Goal: Task Accomplishment & Management: Use online tool/utility

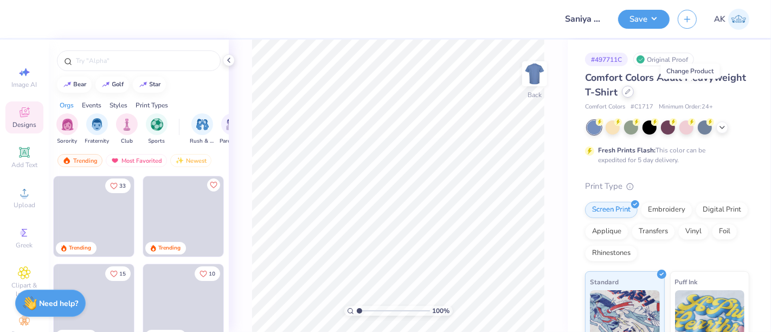
click at [633, 96] on div at bounding box center [628, 92] width 12 height 12
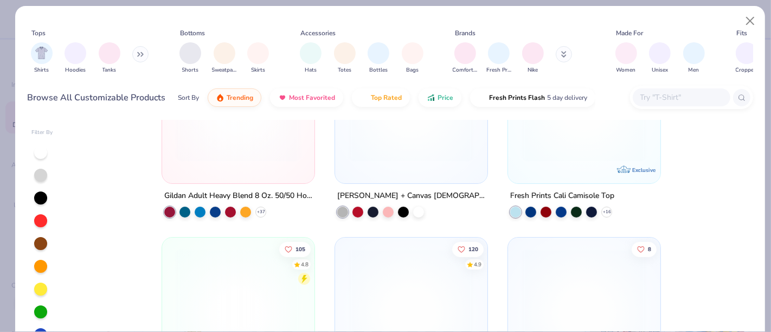
scroll to position [421, 0]
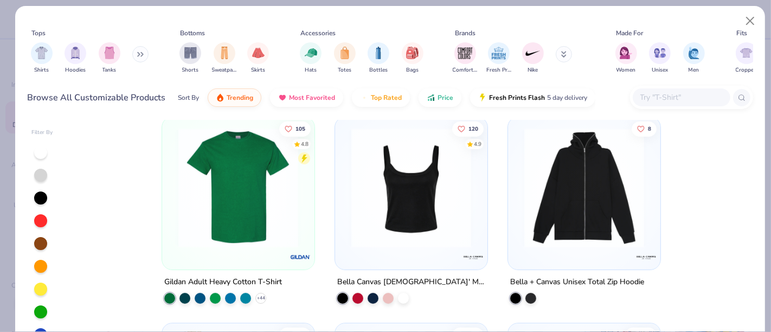
click at [237, 190] on img at bounding box center [238, 187] width 131 height 120
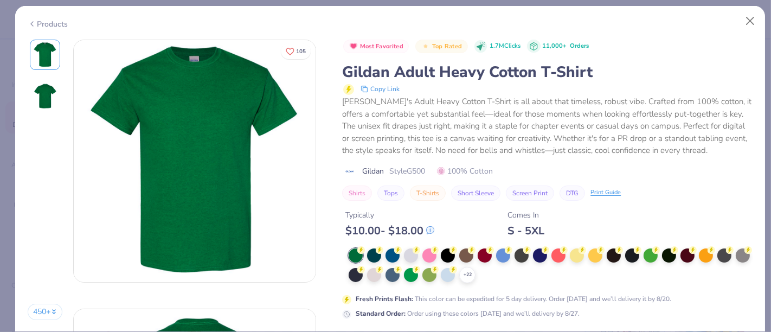
click at [0, 0] on icon at bounding box center [0, 0] width 0 height 0
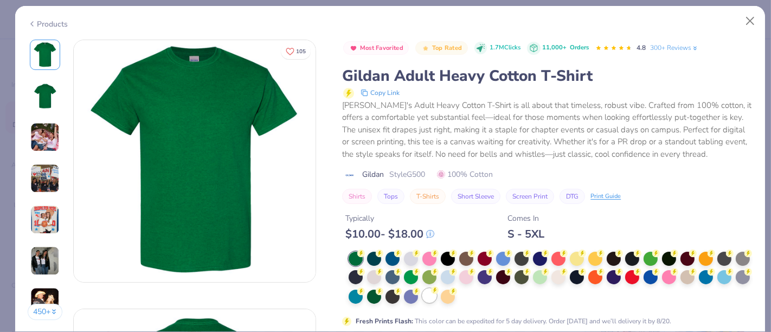
click at [436, 295] on div at bounding box center [429, 295] width 14 height 14
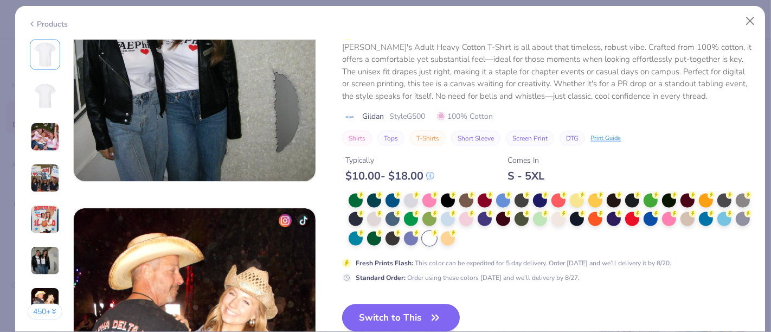
scroll to position [1626, 0]
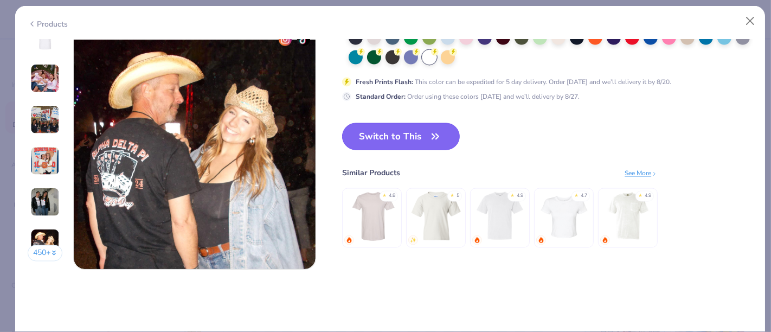
click at [425, 131] on button "Switch to This" at bounding box center [401, 136] width 118 height 27
click at [412, 134] on button "Switch to This" at bounding box center [401, 136] width 118 height 27
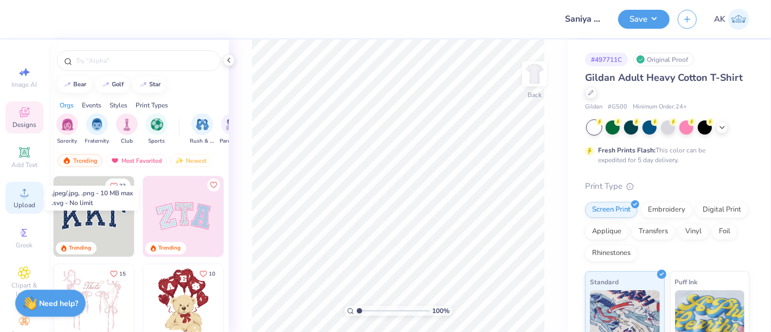
click at [18, 197] on icon at bounding box center [24, 192] width 13 height 13
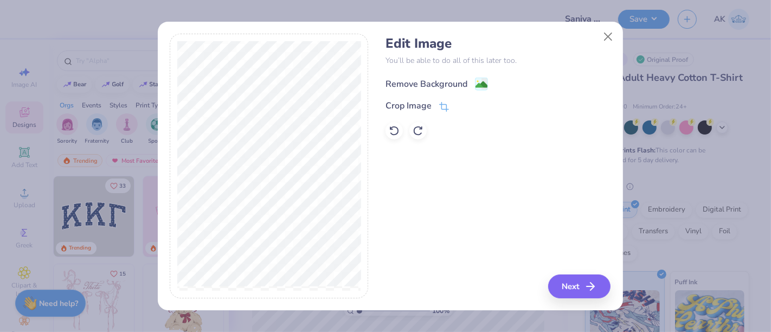
click at [475, 83] on image at bounding box center [481, 85] width 12 height 12
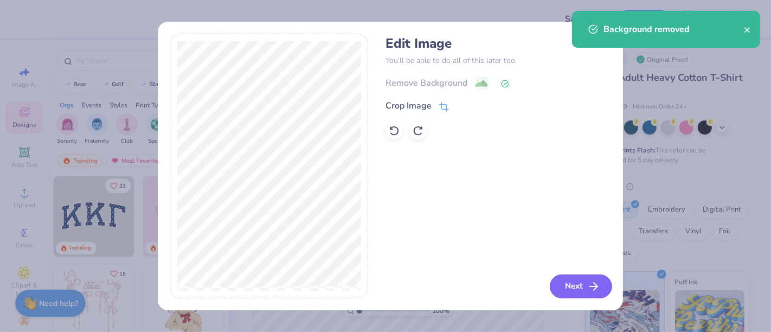
click at [570, 288] on button "Next" at bounding box center [580, 286] width 62 height 24
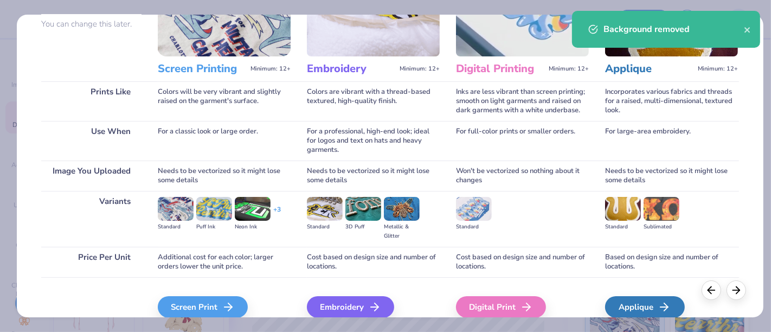
scroll to position [153, 0]
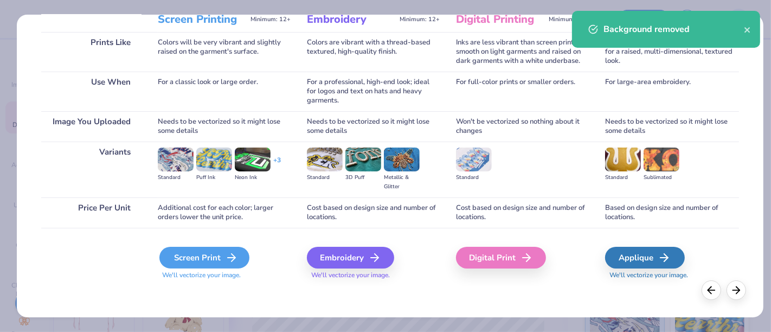
click at [193, 262] on div "Screen Print" at bounding box center [204, 258] width 90 height 22
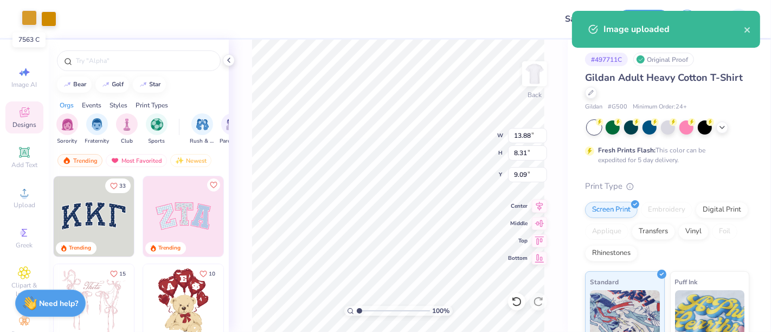
click at [29, 16] on div at bounding box center [29, 17] width 15 height 15
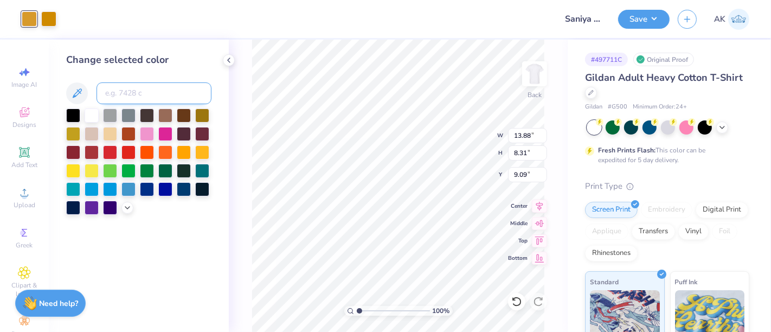
click at [134, 100] on input at bounding box center [153, 93] width 115 height 22
type input "131"
type input "8.18"
type input "4.90"
type input "3.32"
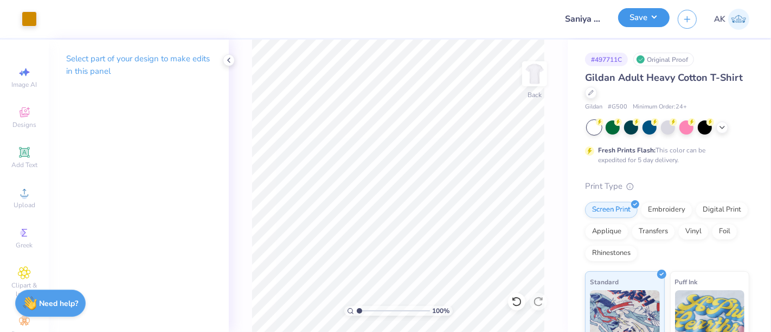
click at [638, 13] on button "Save" at bounding box center [643, 17] width 51 height 19
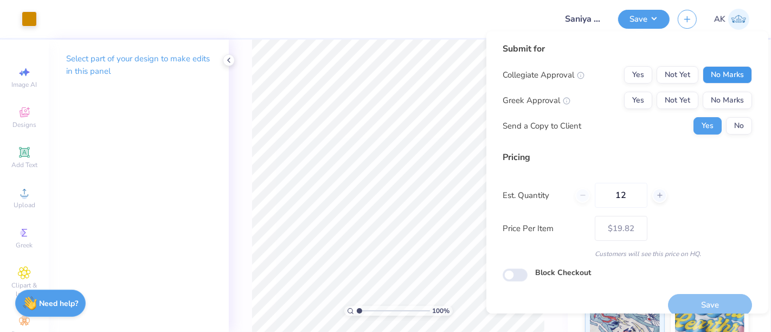
click at [714, 70] on button "No Marks" at bounding box center [726, 74] width 49 height 17
click at [718, 101] on button "No Marks" at bounding box center [726, 100] width 49 height 17
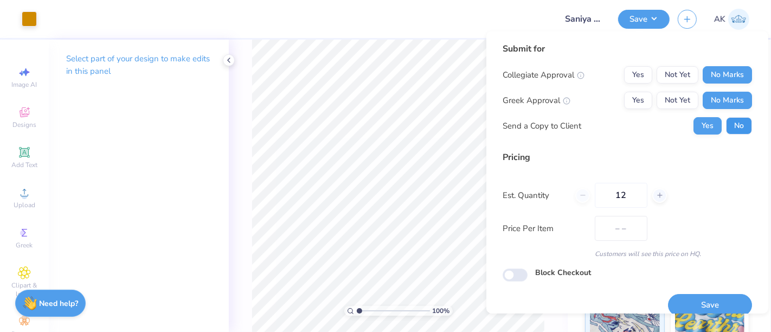
click at [729, 130] on button "No" at bounding box center [739, 125] width 26 height 17
click at [675, 98] on button "Not Yet" at bounding box center [677, 100] width 42 height 17
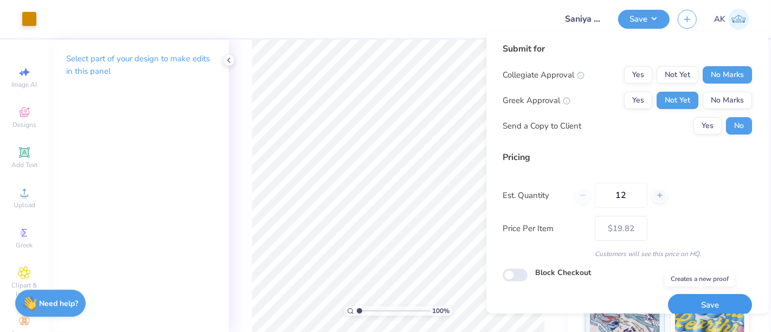
click at [688, 310] on button "Save" at bounding box center [710, 305] width 84 height 22
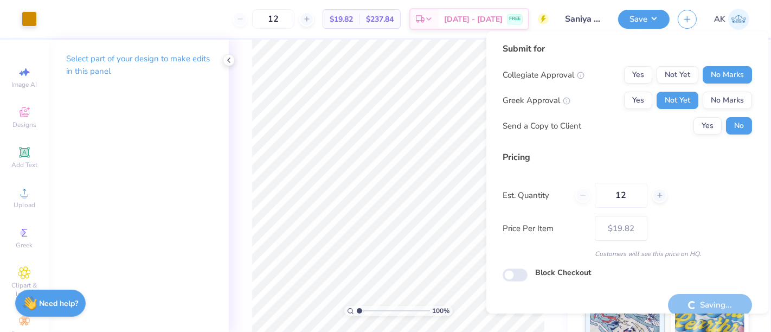
type input "– –"
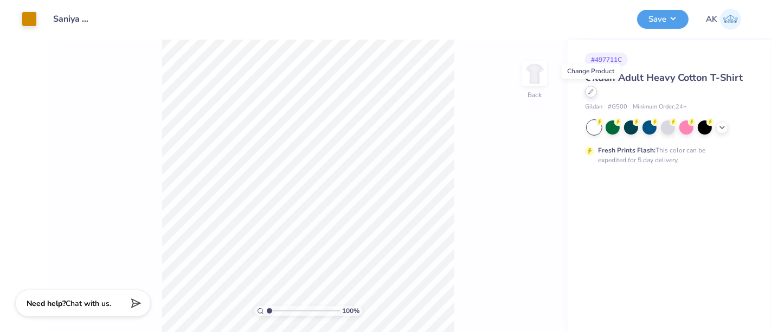
click at [591, 92] on icon at bounding box center [590, 91] width 4 height 4
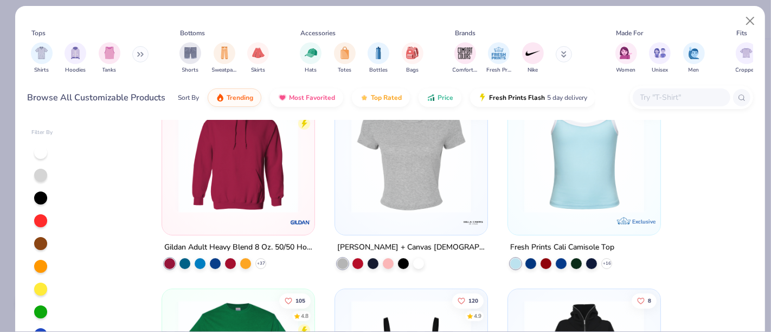
scroll to position [241, 0]
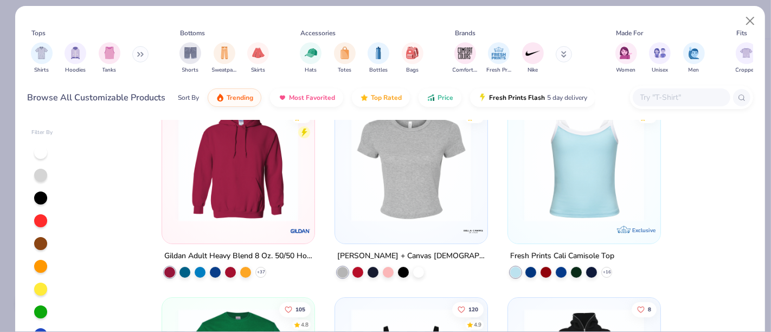
click at [437, 213] on img at bounding box center [411, 162] width 131 height 120
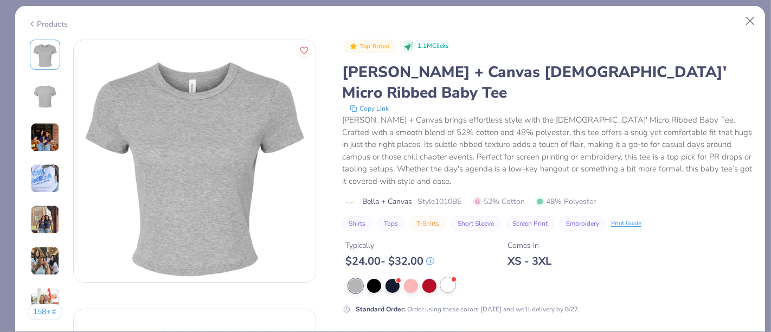
click at [441, 277] on div at bounding box center [448, 284] width 14 height 14
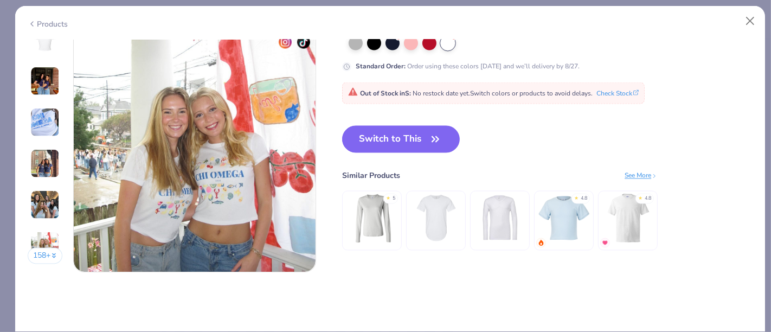
scroll to position [1626, 0]
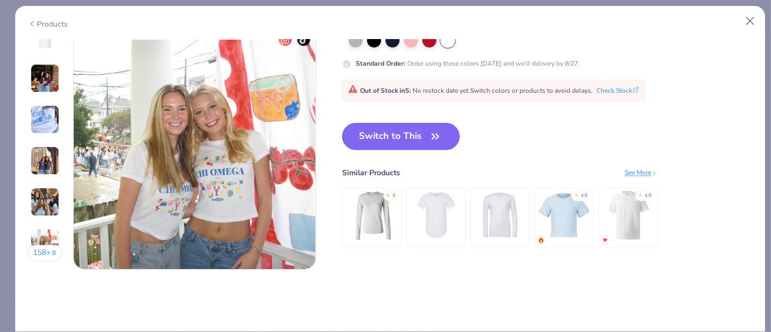
click at [407, 132] on button "Switch to This" at bounding box center [401, 136] width 118 height 27
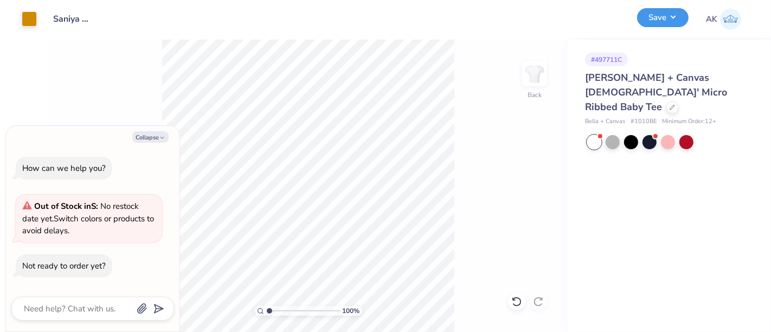
click at [674, 17] on button "Save" at bounding box center [662, 17] width 51 height 19
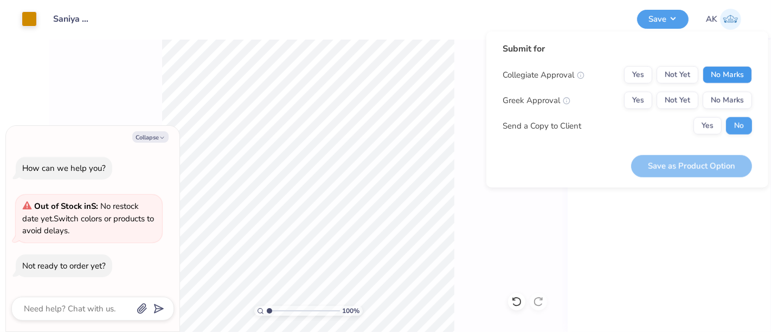
click at [733, 70] on button "No Marks" at bounding box center [726, 74] width 49 height 17
click at [656, 98] on button "Not Yet" at bounding box center [677, 100] width 42 height 17
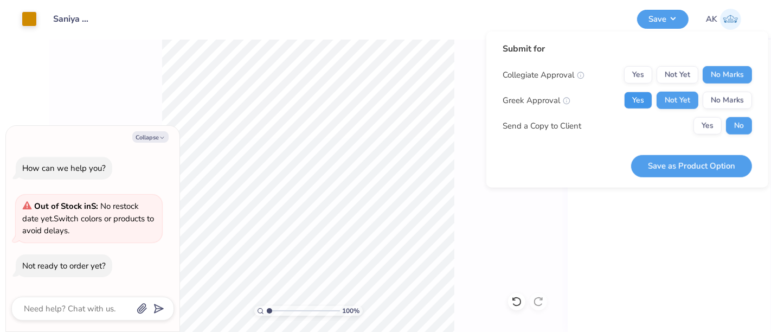
click at [648, 99] on button "Yes" at bounding box center [638, 100] width 28 height 17
click at [707, 162] on button "Save as Product Option" at bounding box center [691, 165] width 121 height 22
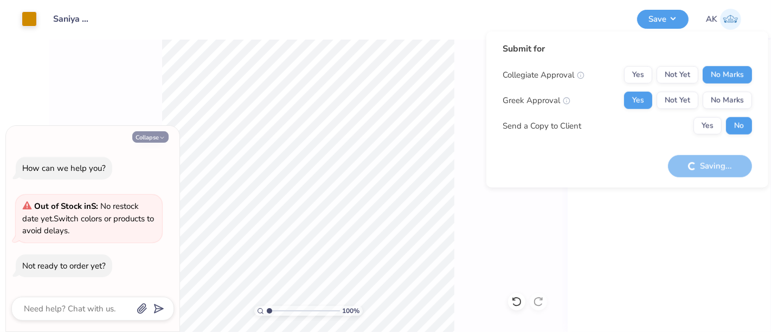
click at [153, 141] on button "Collapse" at bounding box center [150, 136] width 36 height 11
type textarea "x"
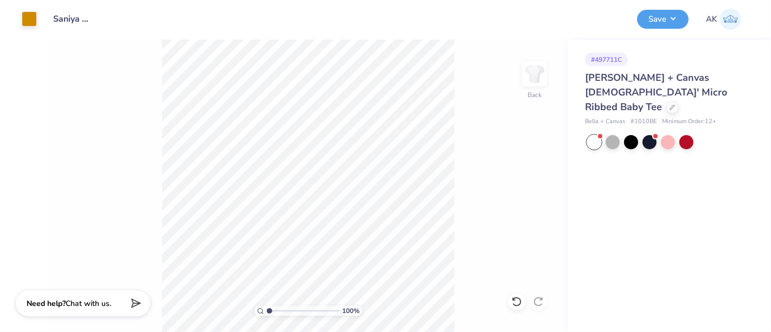
click at [658, 35] on div "Save AK" at bounding box center [700, 19] width 126 height 38
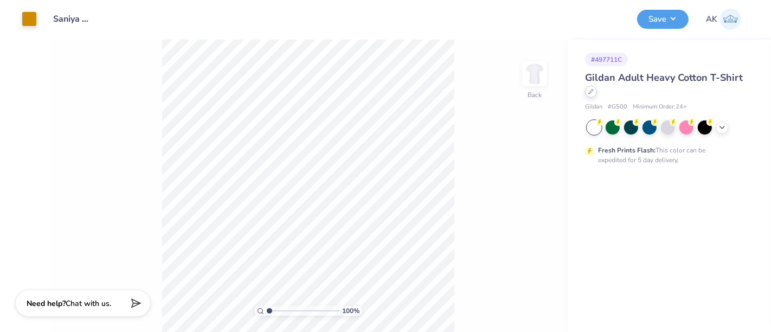
click at [590, 93] on icon at bounding box center [590, 91] width 4 height 4
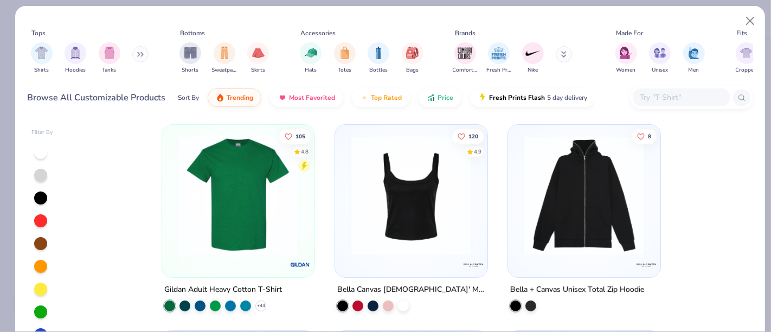
scroll to position [421, 0]
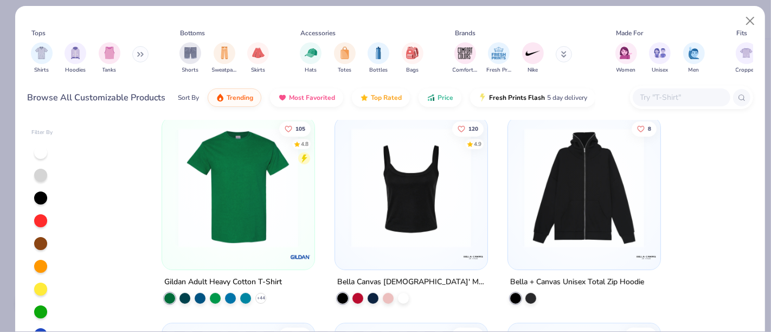
click at [396, 301] on div "120 4.9 Bella Canvas Ladies' Micro Ribbed Scoop Tank" at bounding box center [410, 209] width 153 height 187
click at [399, 292] on div at bounding box center [403, 297] width 11 height 11
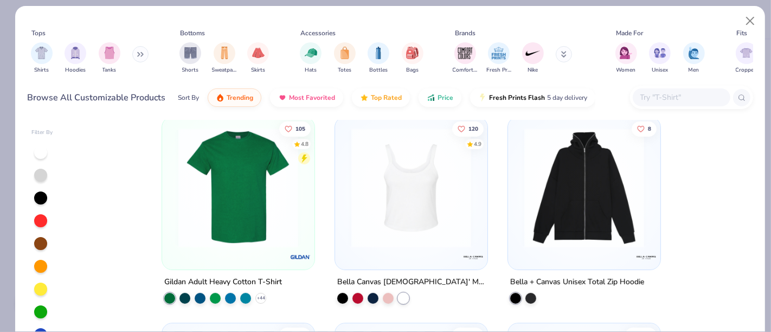
click at [423, 194] on img at bounding box center [411, 187] width 131 height 120
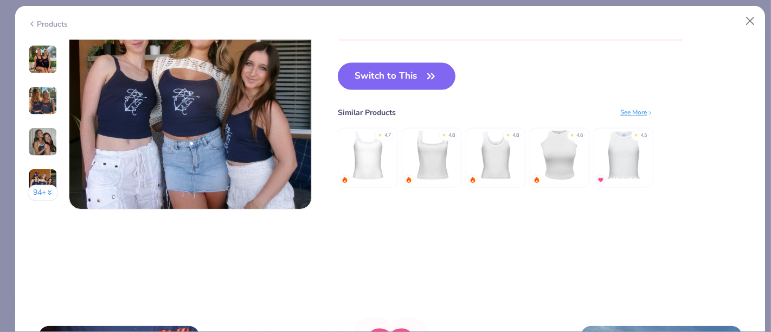
scroll to position [1626, 0]
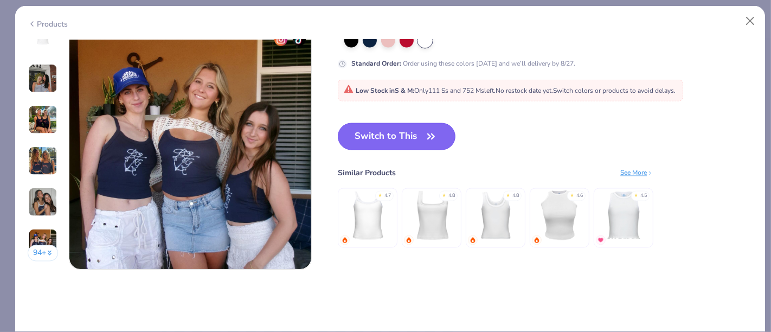
click at [402, 137] on button "Switch to This" at bounding box center [397, 136] width 118 height 27
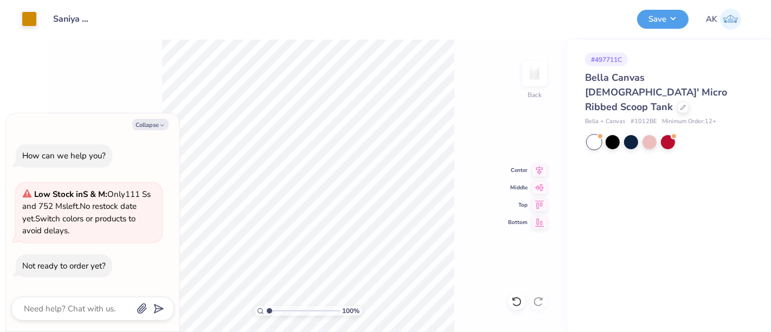
type textarea "x"
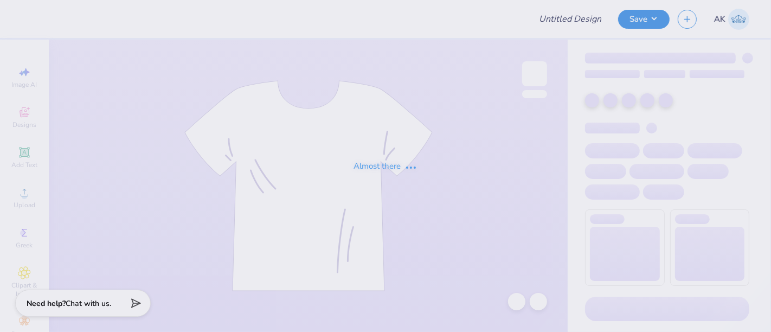
type input "Saniya [PERSON_NAME] : [GEOGRAPHIC_DATA]"
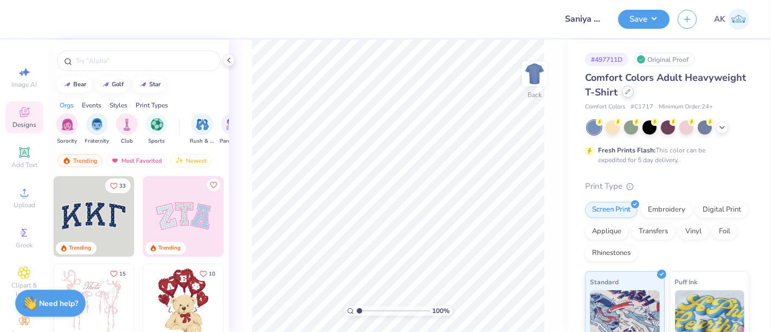
click at [630, 91] on icon at bounding box center [627, 91] width 4 height 4
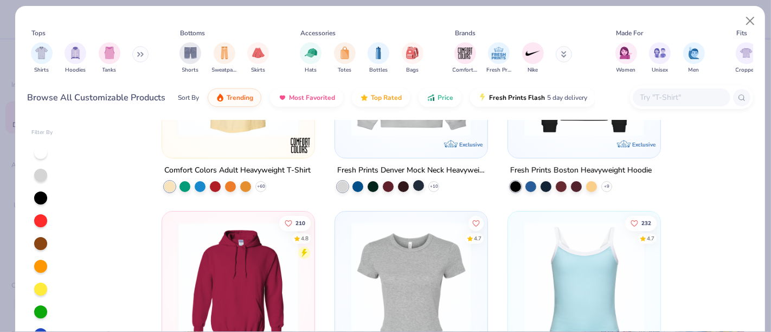
scroll to position [361, 0]
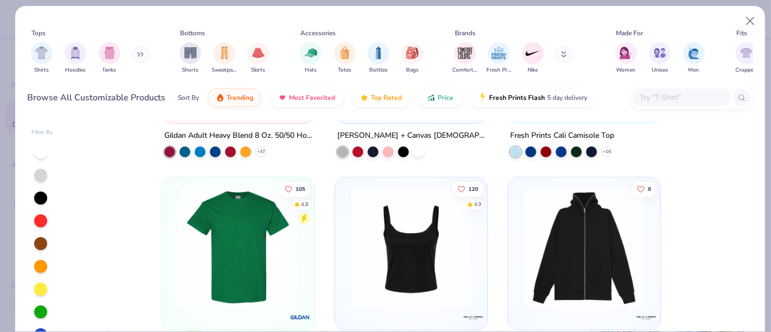
click at [418, 255] on img at bounding box center [411, 247] width 131 height 120
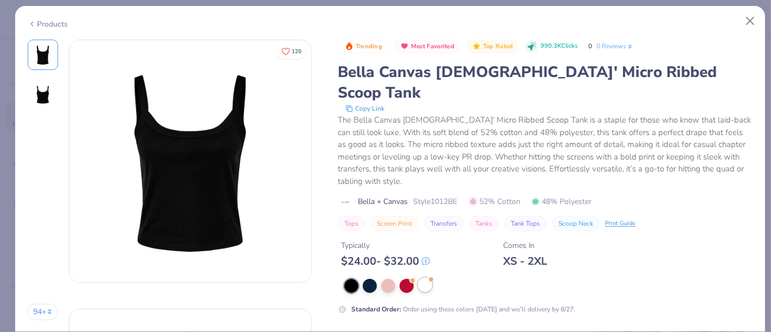
click at [418, 277] on div at bounding box center [425, 284] width 14 height 14
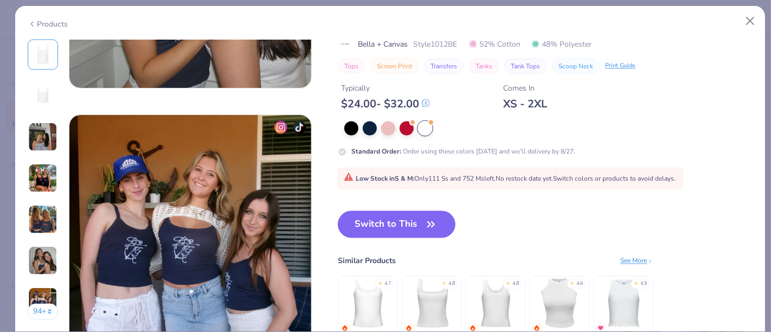
scroll to position [1565, 0]
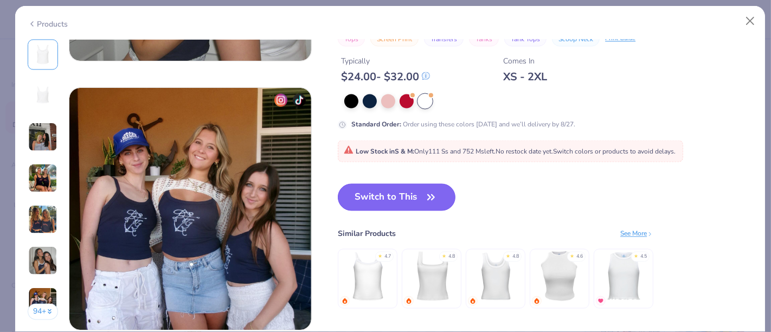
click at [420, 193] on button "Switch to This" at bounding box center [397, 197] width 118 height 27
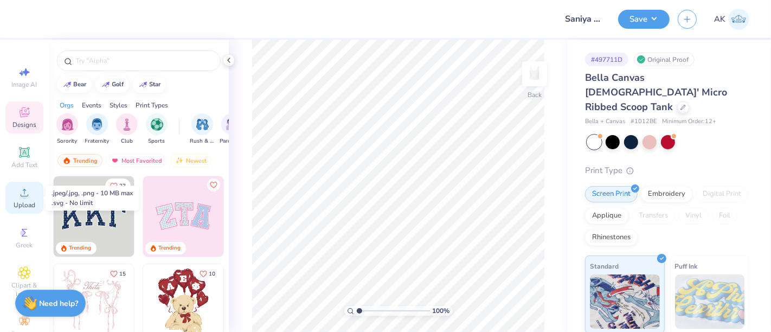
click at [21, 202] on span "Upload" at bounding box center [25, 204] width 22 height 9
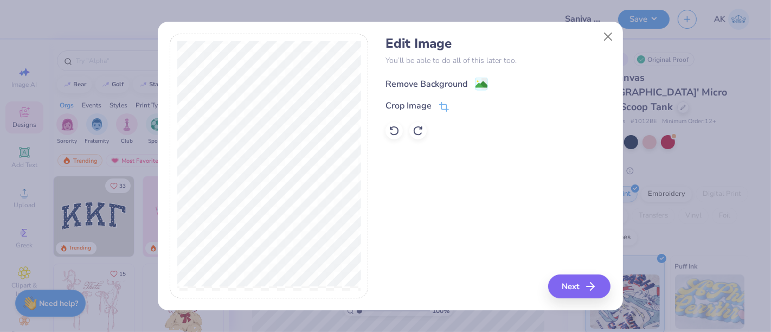
click at [480, 81] on image at bounding box center [481, 85] width 12 height 12
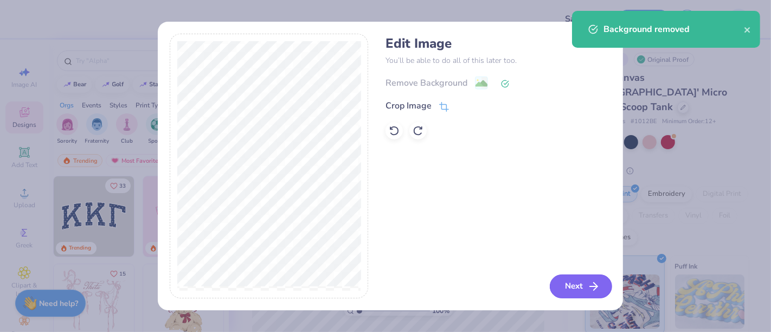
click at [574, 281] on button "Next" at bounding box center [580, 286] width 62 height 24
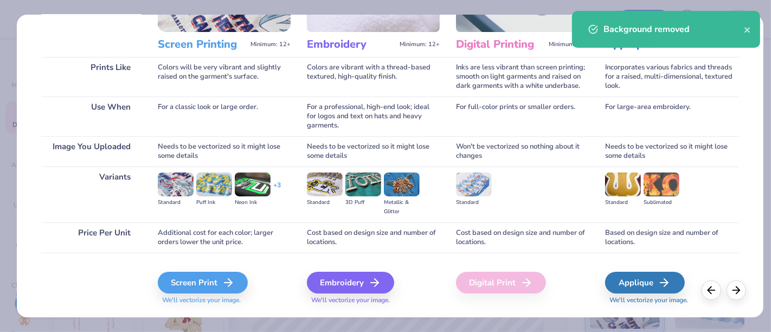
scroll to position [153, 0]
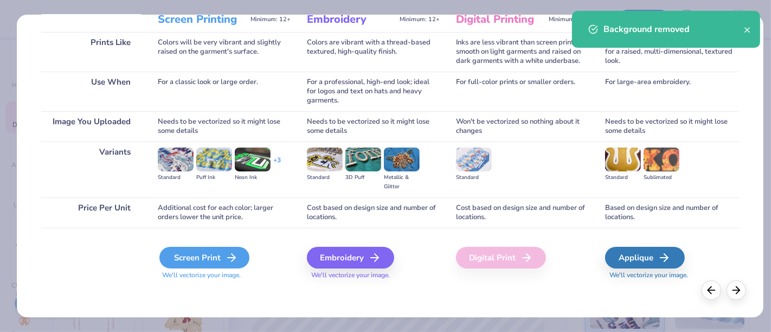
click at [218, 251] on div "Screen Print" at bounding box center [204, 258] width 90 height 22
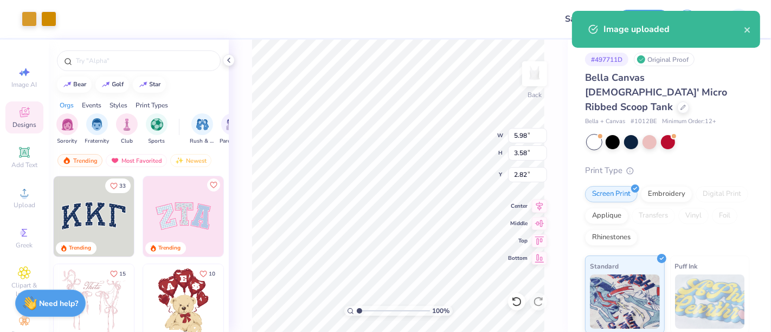
type input "5.98"
type input "3.58"
type input "2.00"
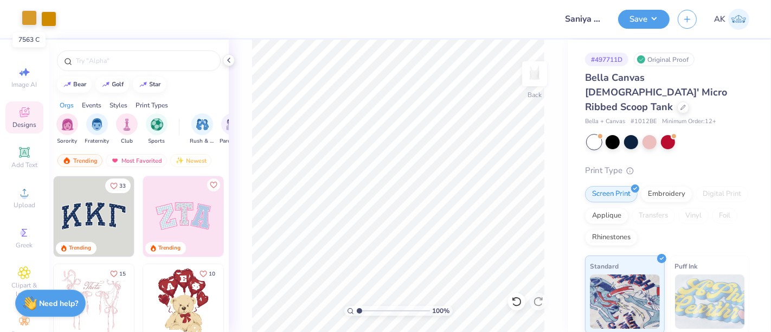
click at [31, 21] on div at bounding box center [29, 17] width 15 height 15
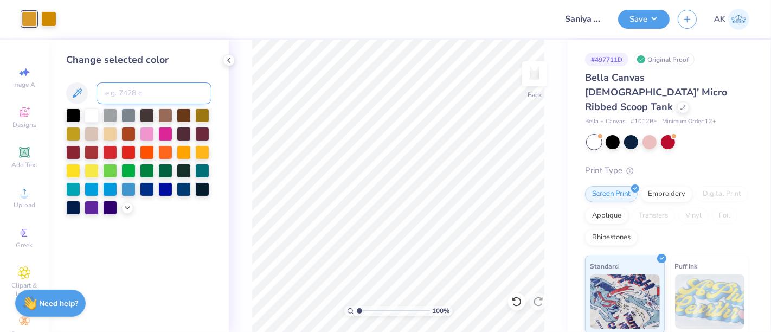
click at [113, 100] on input at bounding box center [153, 93] width 115 height 22
type input "131"
click at [644, 27] on button "Save" at bounding box center [643, 17] width 51 height 19
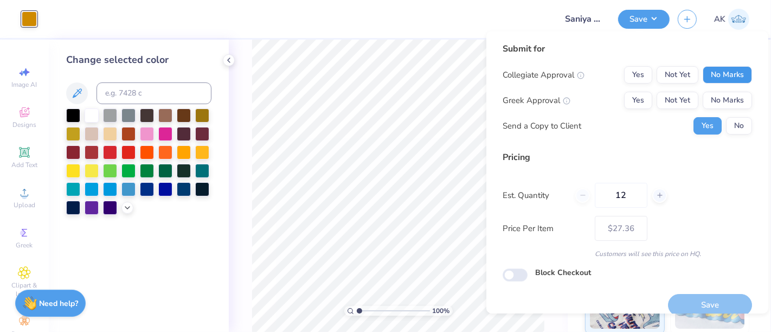
click at [710, 75] on button "No Marks" at bounding box center [726, 74] width 49 height 17
click at [640, 100] on button "Yes" at bounding box center [638, 100] width 28 height 17
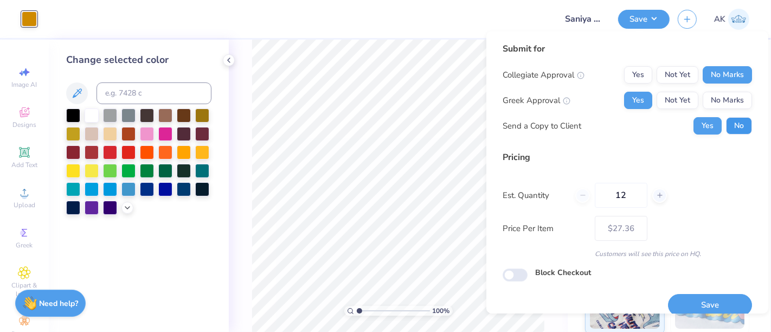
click at [726, 129] on button "No" at bounding box center [739, 125] width 26 height 17
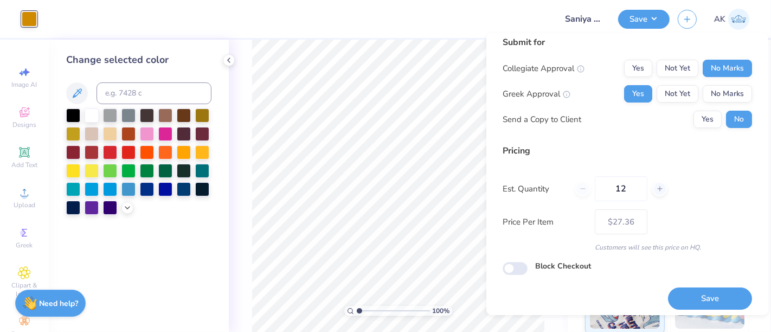
scroll to position [12, 0]
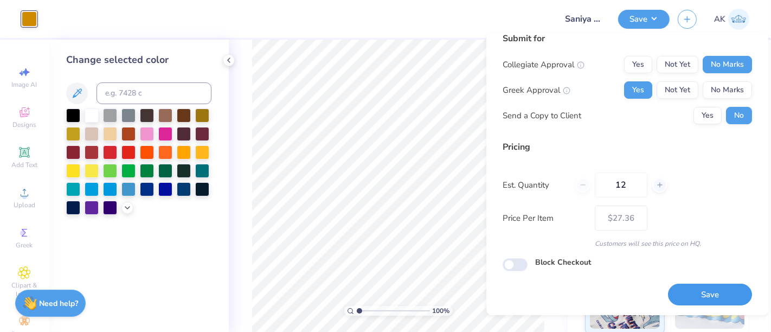
click at [696, 293] on button "Save" at bounding box center [710, 294] width 84 height 22
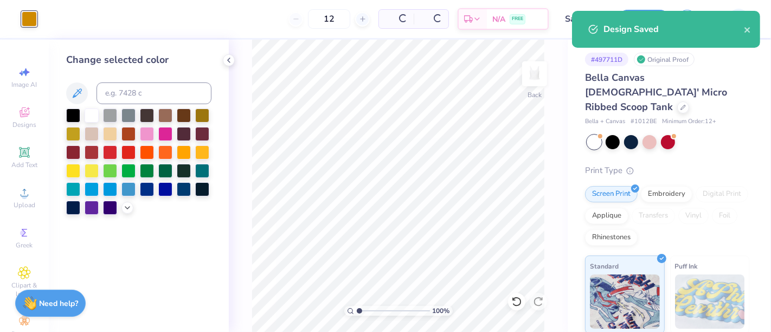
type input "$27.36"
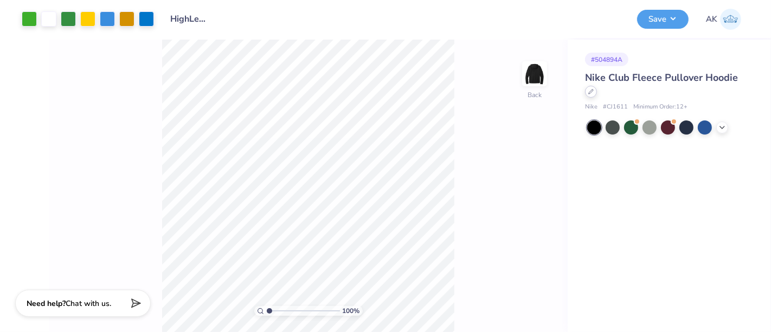
click at [589, 94] on div at bounding box center [591, 92] width 12 height 12
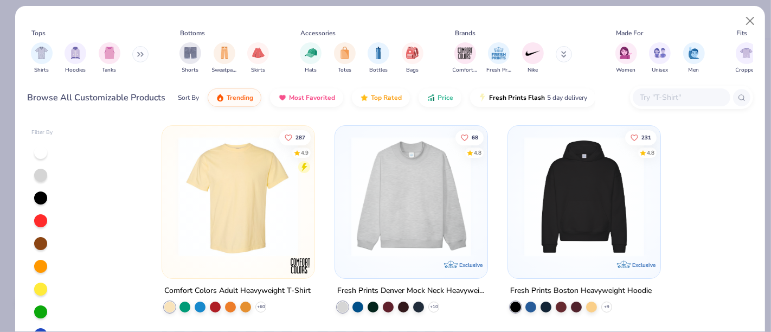
click at [685, 92] on input "text" at bounding box center [680, 97] width 83 height 12
paste input "HF-09"
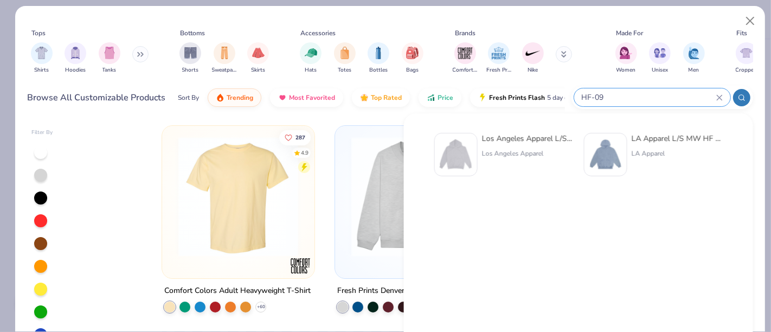
type input "HF-09"
click at [455, 156] on img at bounding box center [456, 155] width 34 height 34
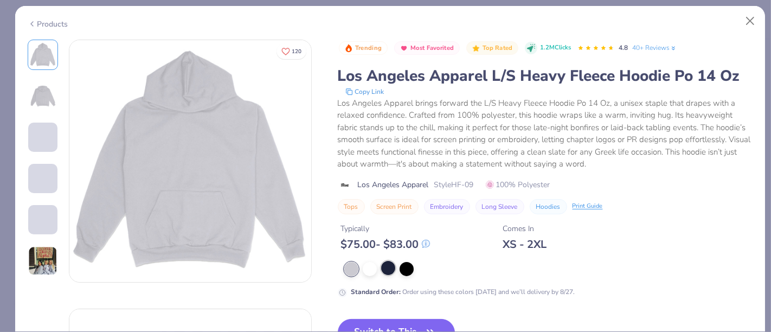
click at [386, 266] on div at bounding box center [388, 268] width 14 height 14
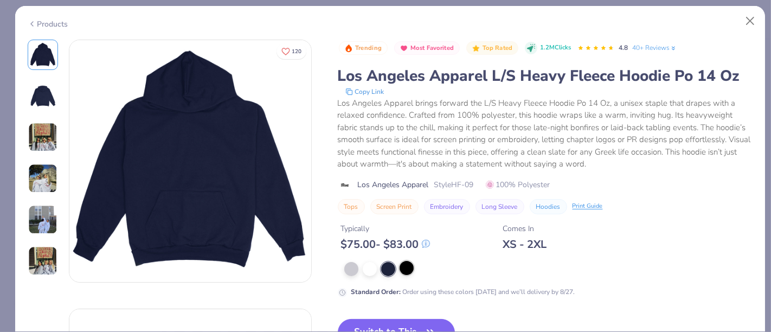
click at [409, 266] on div at bounding box center [406, 268] width 14 height 14
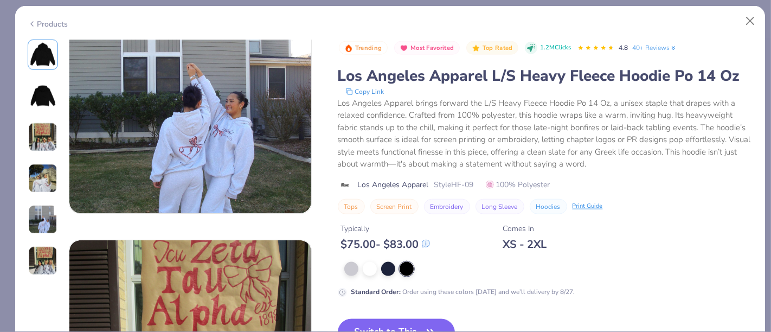
scroll to position [1384, 0]
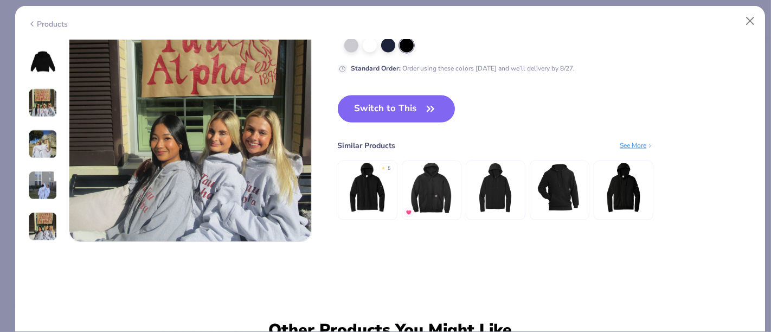
click at [418, 106] on button "Switch to This" at bounding box center [397, 108] width 118 height 27
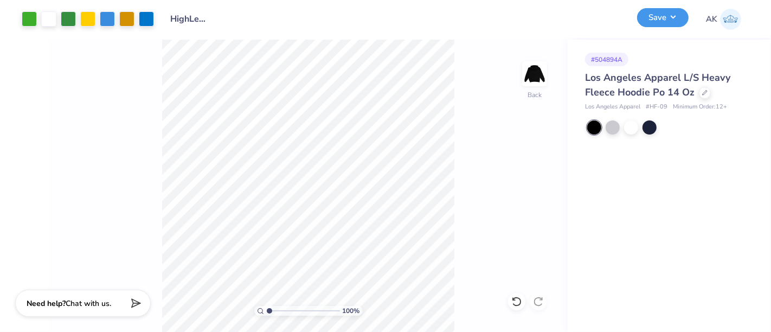
click at [672, 20] on button "Save" at bounding box center [662, 17] width 51 height 19
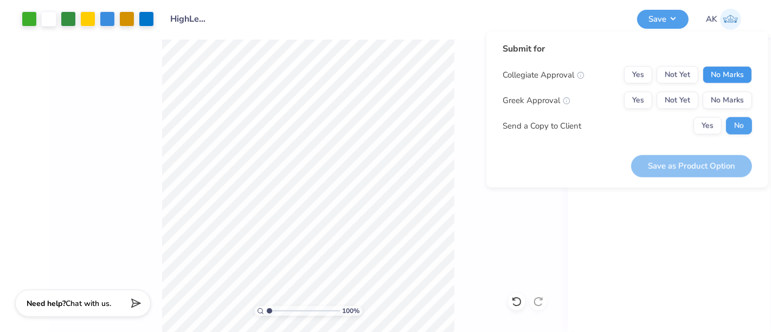
click at [722, 71] on button "No Marks" at bounding box center [726, 74] width 49 height 17
click at [723, 101] on button "No Marks" at bounding box center [726, 100] width 49 height 17
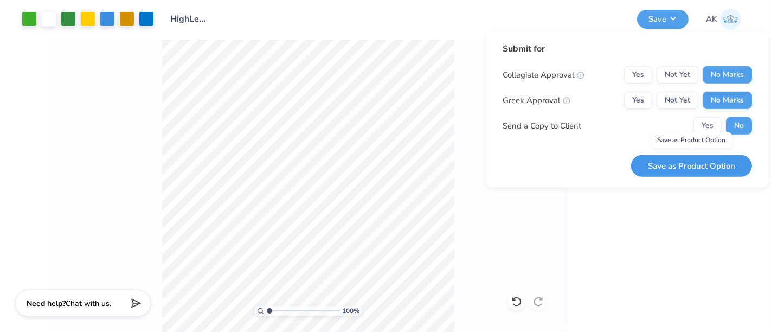
click at [710, 165] on button "Save as Product Option" at bounding box center [691, 165] width 121 height 22
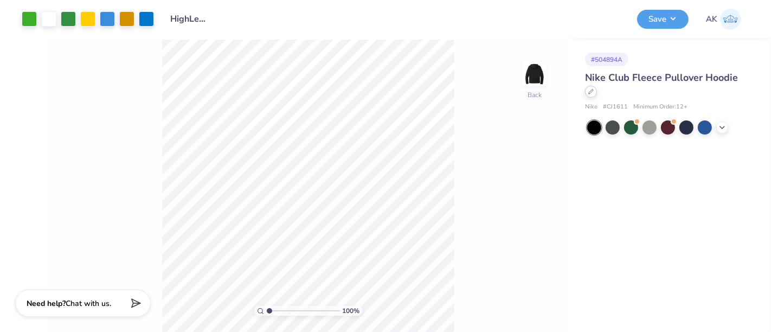
click at [590, 93] on icon at bounding box center [590, 91] width 5 height 5
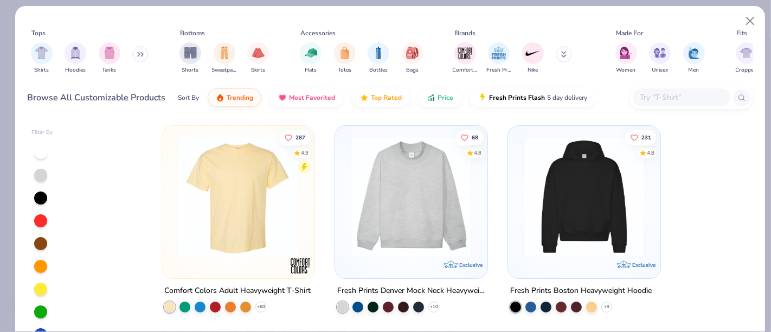
click at [676, 96] on input "text" at bounding box center [680, 97] width 83 height 12
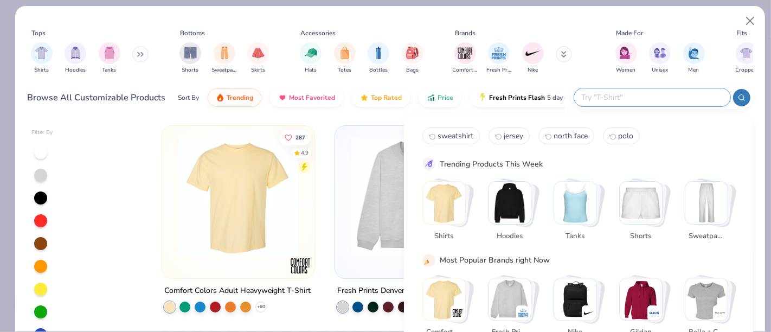
paste input "MLHP3"
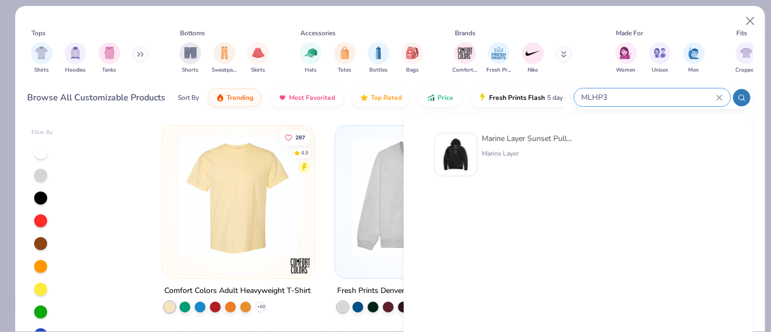
type input "MLHP3"
click at [456, 159] on img at bounding box center [456, 155] width 34 height 34
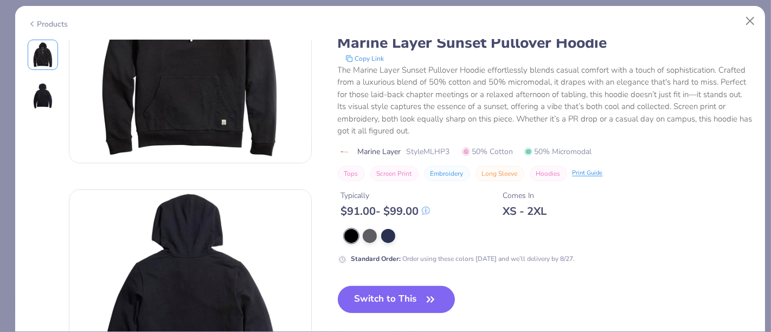
scroll to position [120, 0]
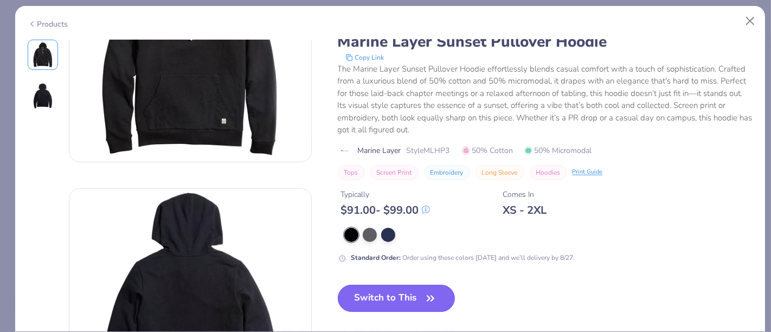
click at [384, 296] on button "Switch to This" at bounding box center [397, 297] width 118 height 27
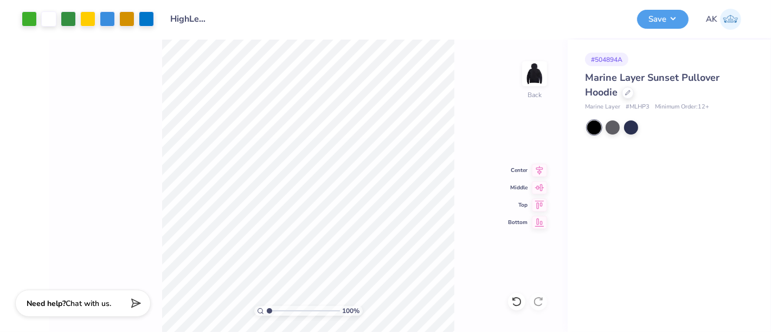
click at [483, 181] on div "100 % Back Center Middle Top Bottom" at bounding box center [308, 186] width 519 height 292
click at [676, 11] on button "Save" at bounding box center [662, 17] width 51 height 19
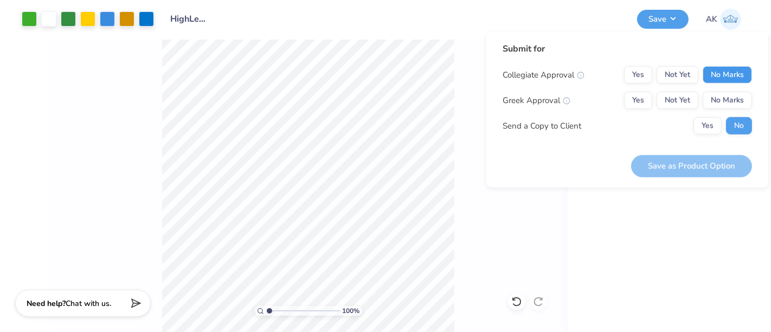
click at [720, 76] on button "No Marks" at bounding box center [726, 74] width 49 height 17
click at [724, 100] on button "No Marks" at bounding box center [726, 100] width 49 height 17
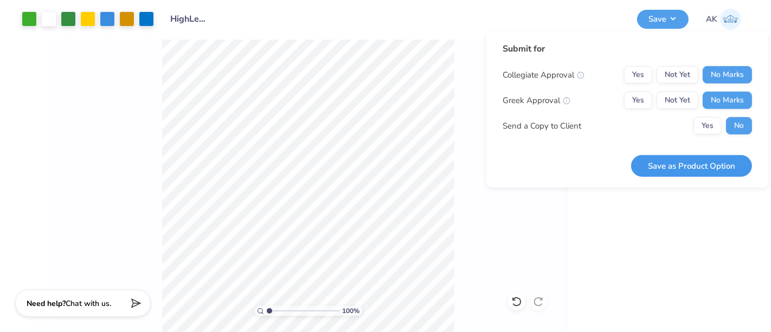
click at [714, 164] on button "Save as Product Option" at bounding box center [691, 165] width 121 height 22
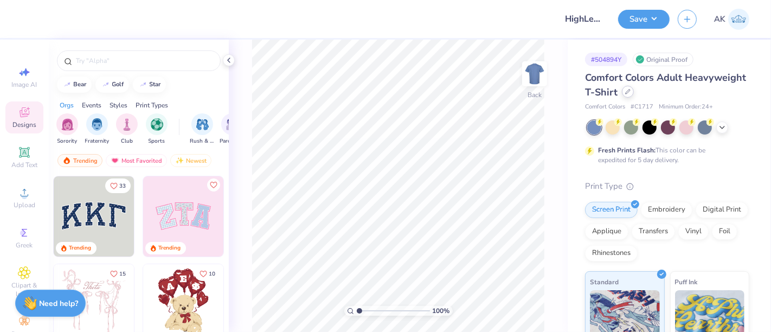
click at [630, 92] on icon at bounding box center [627, 91] width 5 height 5
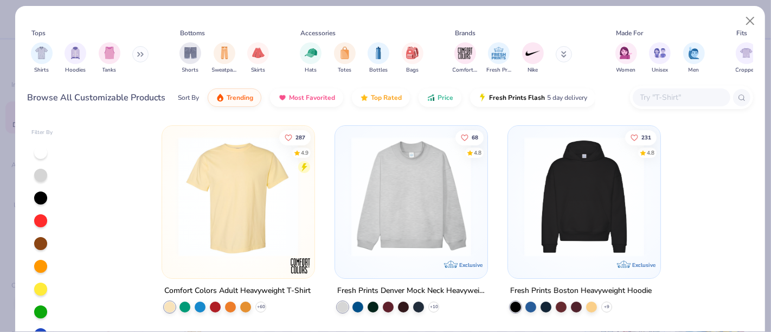
click at [681, 103] on input "text" at bounding box center [680, 97] width 83 height 12
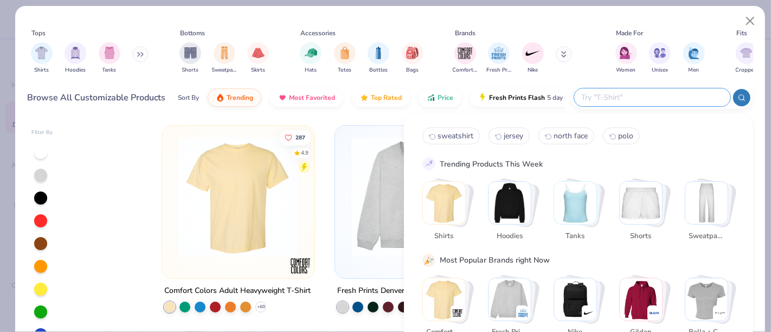
paste input "HF-04"
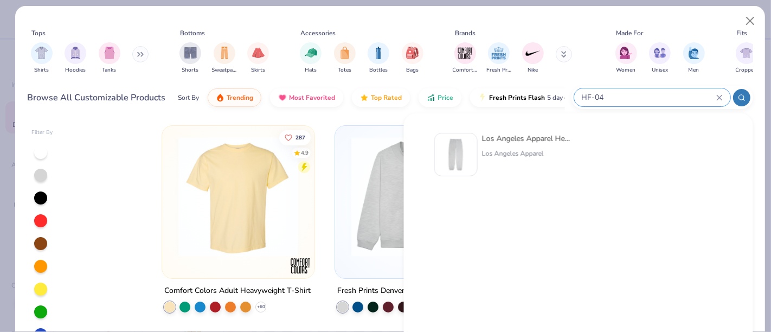
type input "HF-04"
click at [458, 163] on img at bounding box center [456, 155] width 34 height 34
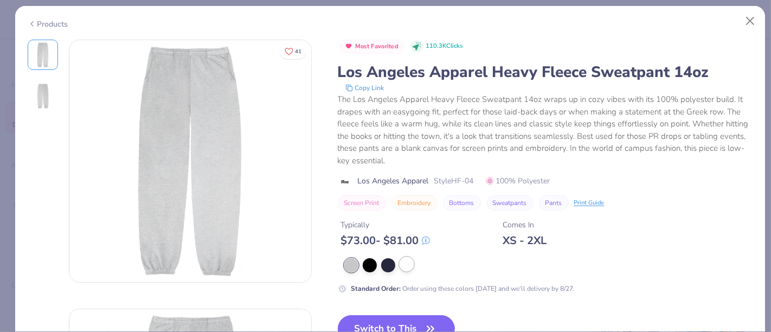
scroll to position [60, 0]
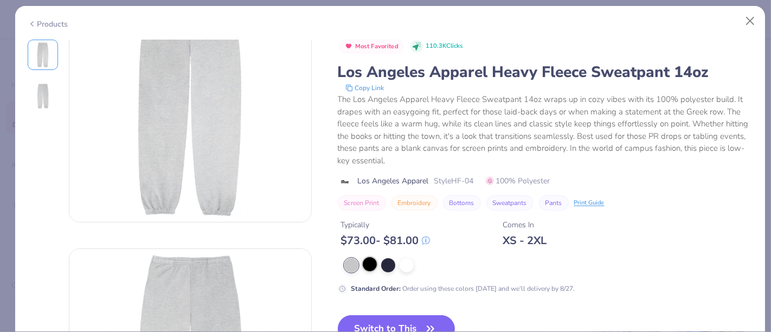
click at [372, 266] on div at bounding box center [370, 264] width 14 height 14
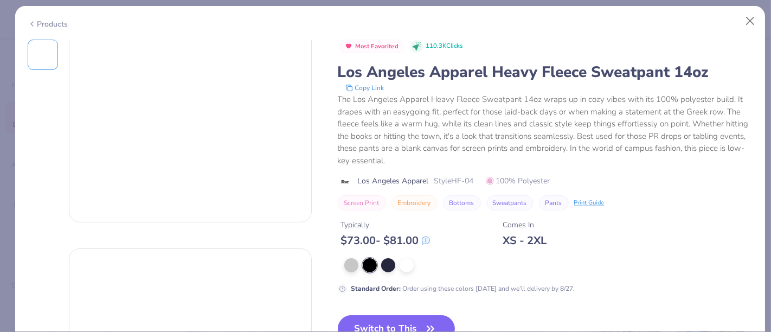
scroll to position [254, 0]
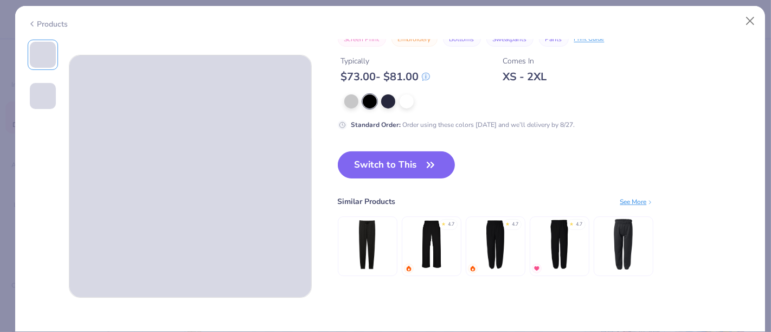
click at [429, 219] on img at bounding box center [430, 243] width 51 height 51
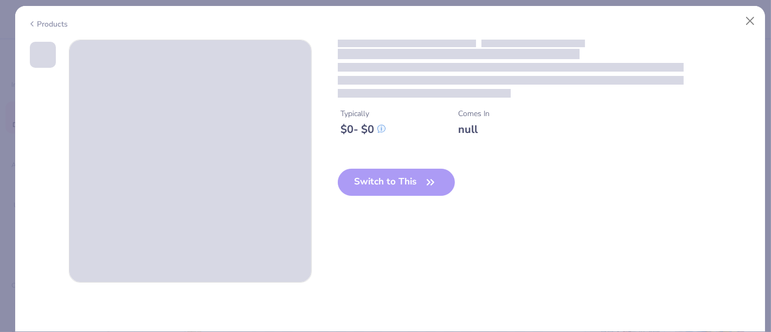
click at [407, 112] on div "Typically $ 0 - $ 0 Comes In null" at bounding box center [545, 93] width 415 height 107
click at [31, 21] on icon at bounding box center [32, 23] width 9 height 13
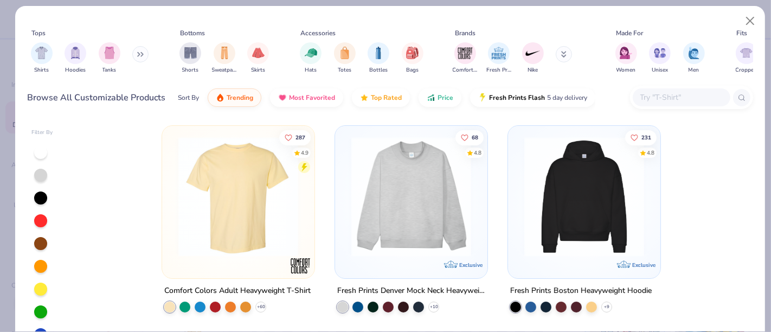
click at [696, 94] on input "text" at bounding box center [680, 97] width 83 height 12
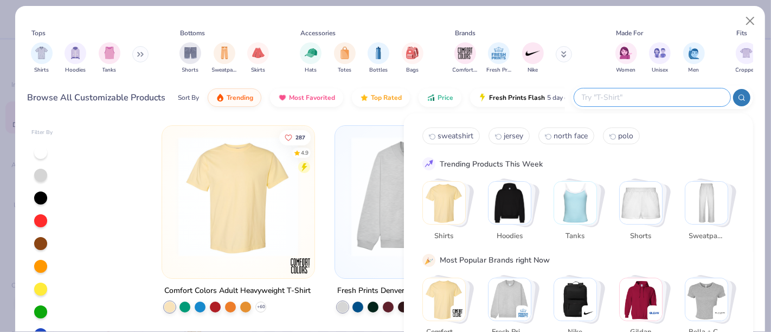
paste input "HF-04"
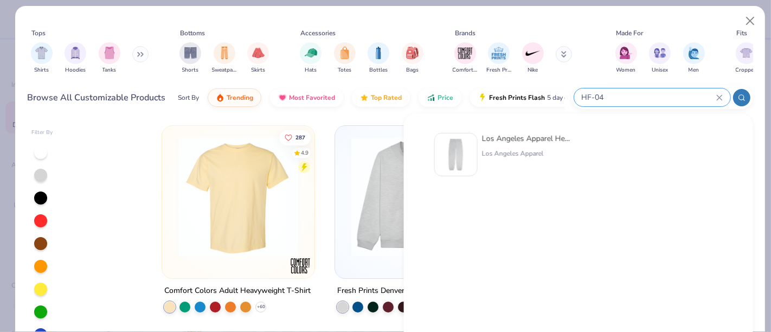
type input "HF-04"
click at [467, 155] on img at bounding box center [456, 155] width 34 height 34
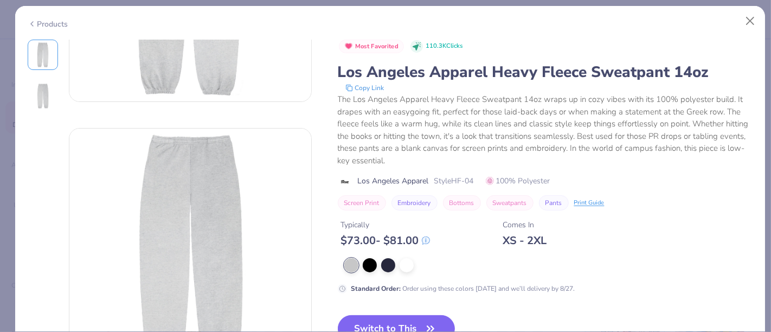
scroll to position [361, 0]
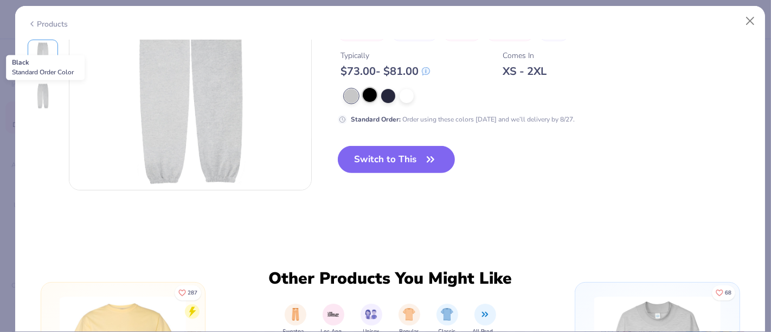
click at [367, 94] on div at bounding box center [370, 95] width 14 height 14
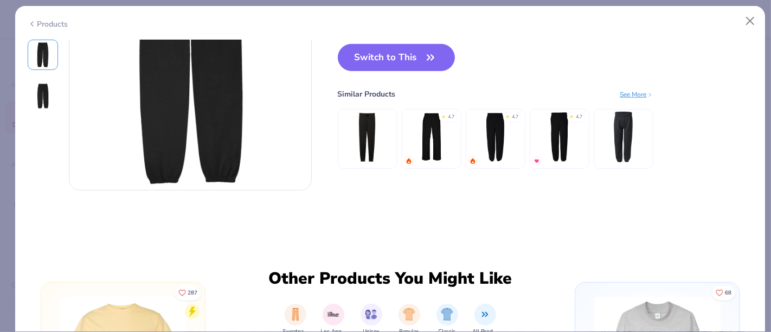
scroll to position [241, 0]
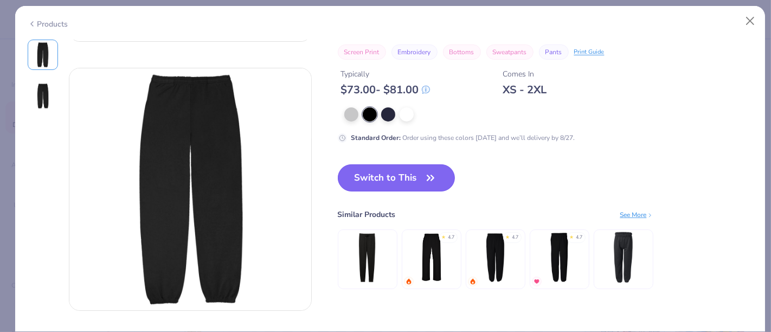
drag, startPoint x: 423, startPoint y: 185, endPoint x: 389, endPoint y: 183, distance: 34.2
click at [423, 185] on button "Switch to This" at bounding box center [397, 177] width 118 height 27
click at [382, 177] on button "Switch to This" at bounding box center [397, 177] width 118 height 27
click at [425, 177] on icon "button" at bounding box center [430, 177] width 15 height 15
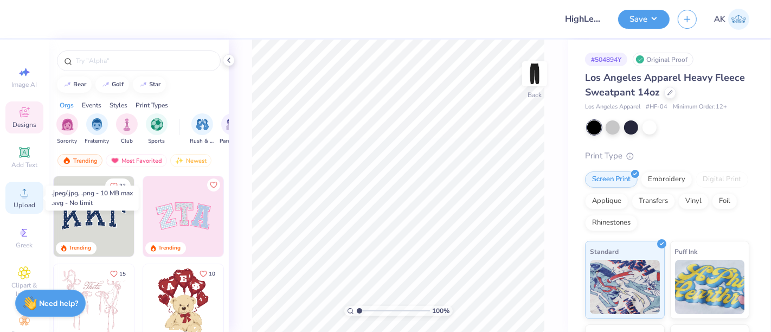
click at [18, 203] on span "Upload" at bounding box center [25, 204] width 22 height 9
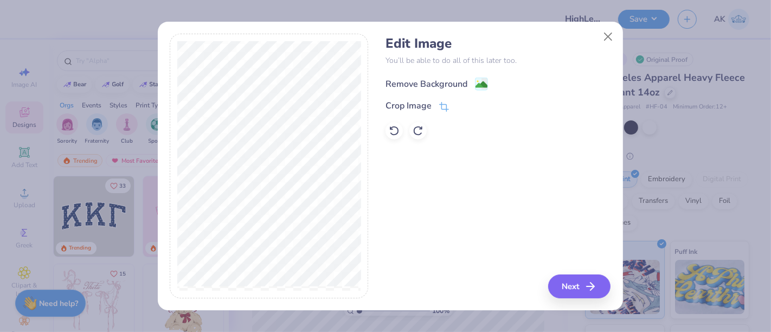
click at [476, 85] on image at bounding box center [481, 85] width 12 height 12
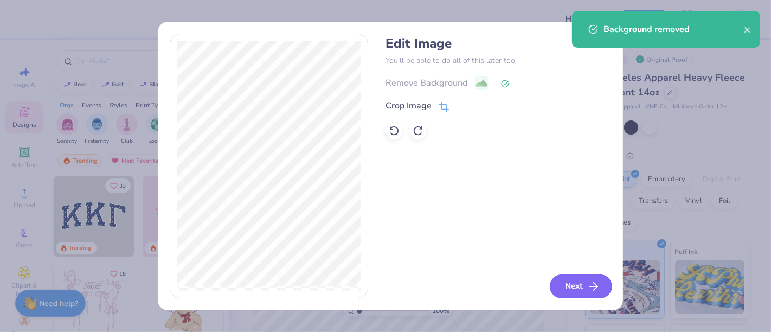
click at [577, 280] on button "Next" at bounding box center [580, 286] width 62 height 24
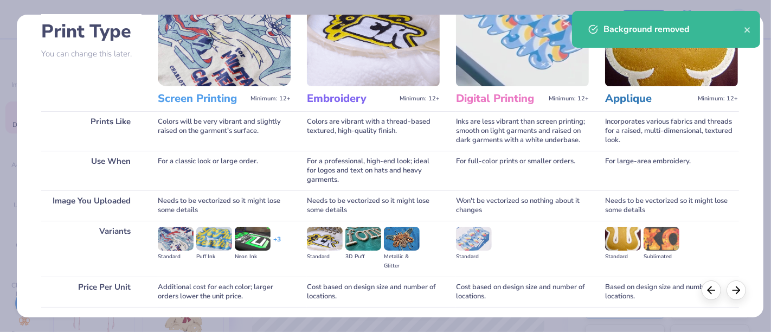
scroll to position [153, 0]
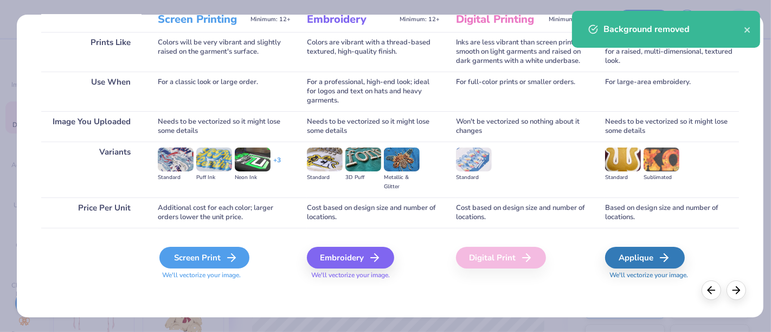
click at [206, 262] on div "Screen Print" at bounding box center [204, 258] width 90 height 22
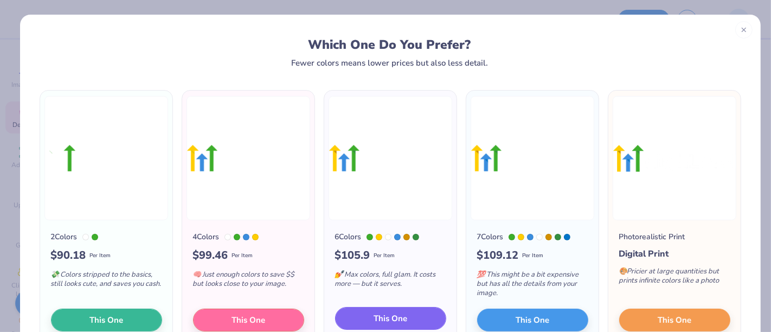
click at [360, 320] on button "This One" at bounding box center [390, 318] width 111 height 23
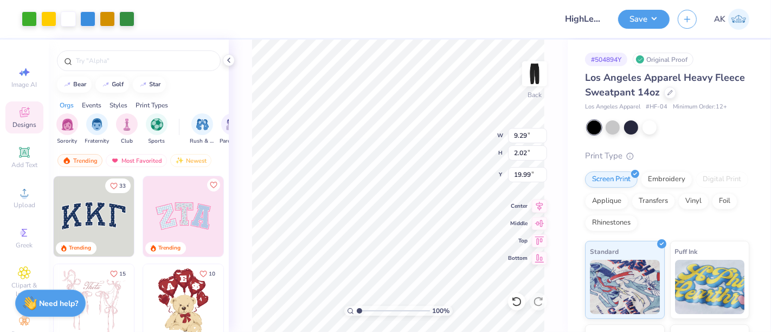
type input "7.81"
type input "1.70"
type input "6.35"
type input "5.71"
type input "1.24"
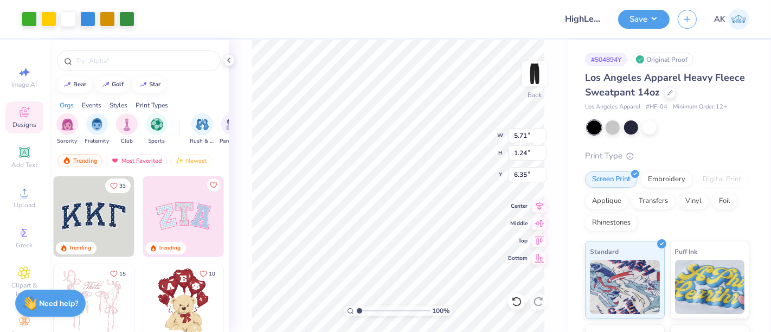
type input "6.09"
click at [636, 20] on button "Save" at bounding box center [643, 17] width 51 height 19
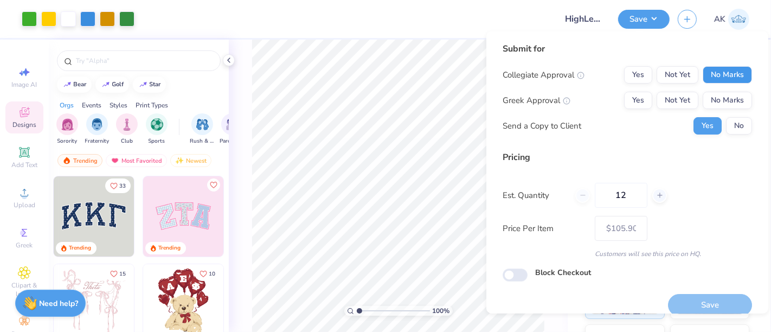
click at [702, 68] on button "No Marks" at bounding box center [726, 74] width 49 height 17
click at [713, 100] on button "No Marks" at bounding box center [726, 100] width 49 height 17
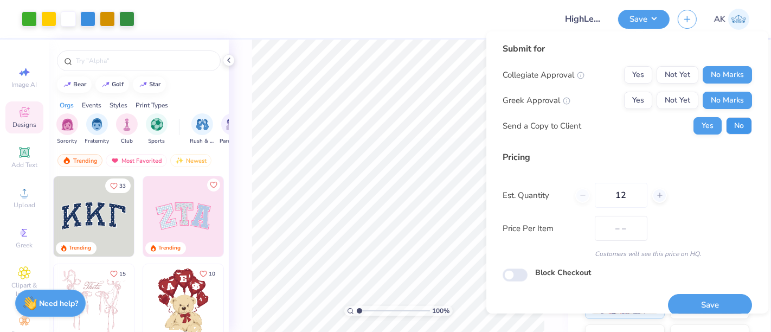
click at [727, 126] on button "No" at bounding box center [739, 125] width 26 height 17
type input "$105.90"
drag, startPoint x: 630, startPoint y: 195, endPoint x: 564, endPoint y: 205, distance: 66.9
click at [564, 204] on div "Est. Quantity 12" at bounding box center [626, 195] width 249 height 25
type input "24"
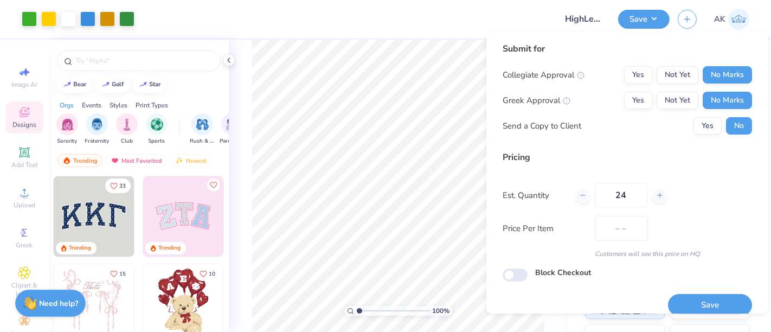
type input "$90.33"
type input "24"
click at [708, 297] on button "Save" at bounding box center [710, 305] width 84 height 22
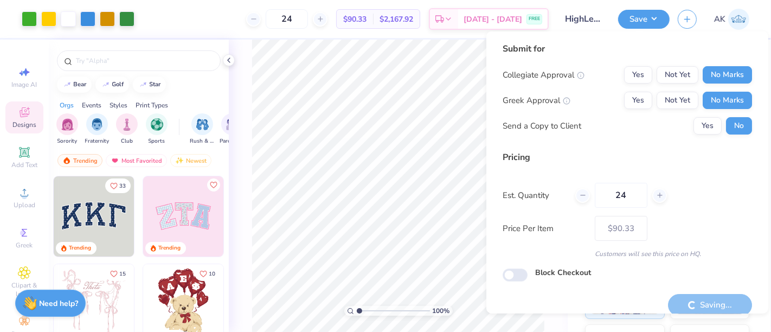
type input "– –"
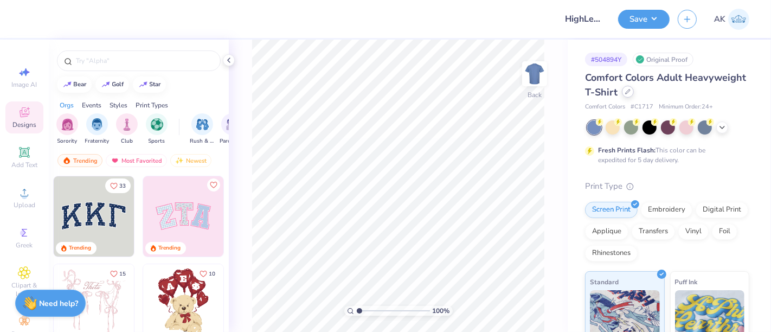
click at [630, 94] on icon at bounding box center [627, 91] width 5 height 5
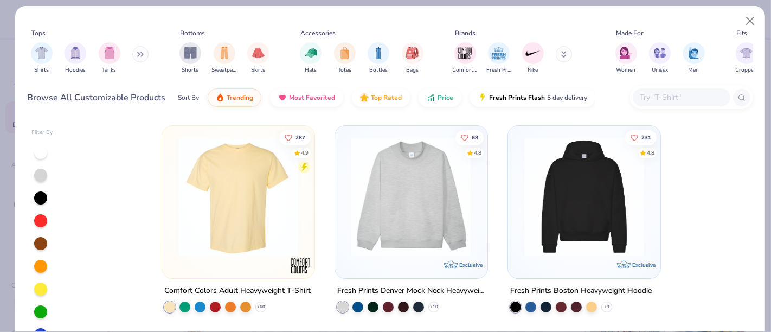
click at [681, 98] on input "text" at bounding box center [680, 97] width 83 height 12
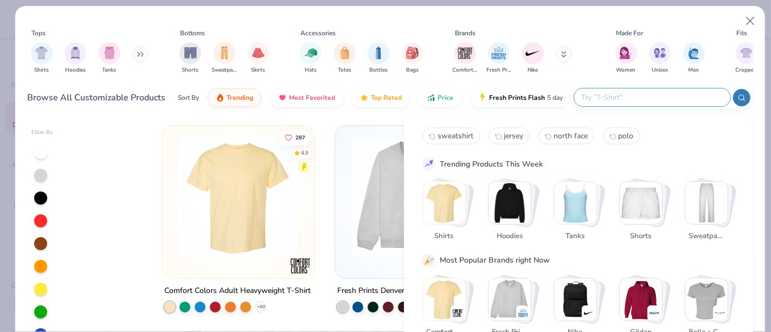
paste input "RW10"
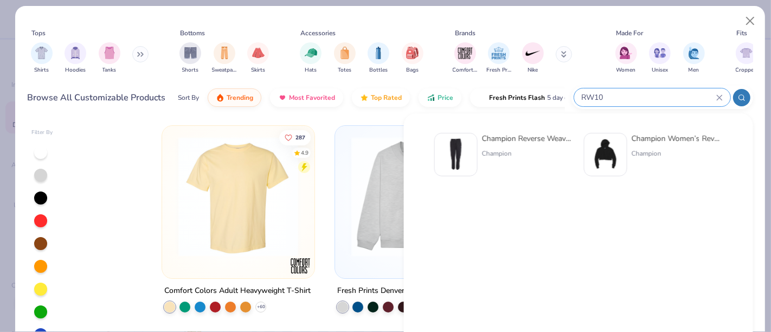
type input "RW10"
click at [464, 156] on img at bounding box center [456, 155] width 34 height 34
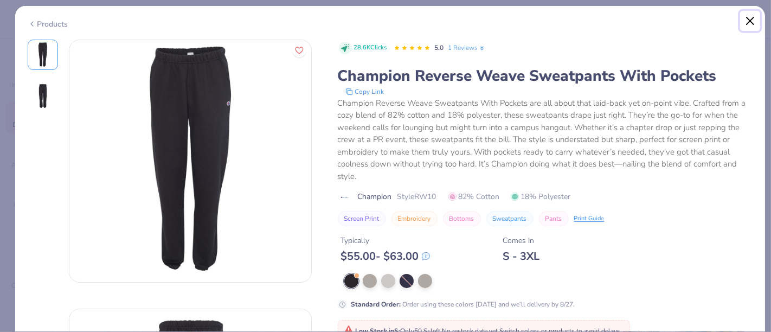
click at [745, 20] on button "Close" at bounding box center [750, 21] width 21 height 21
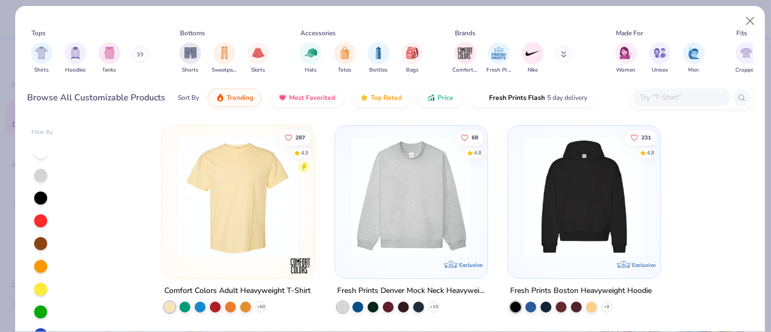
click at [680, 93] on input "text" at bounding box center [680, 97] width 83 height 12
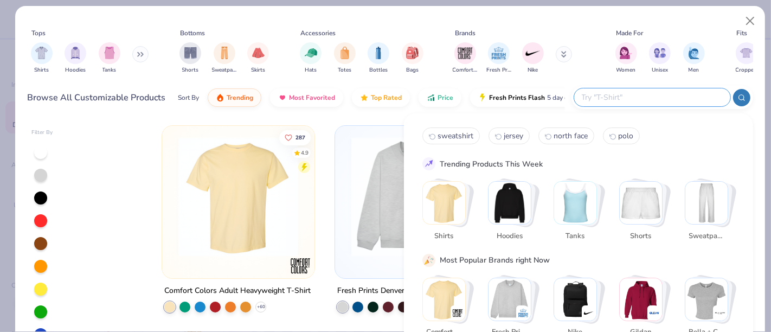
paste input "UNISEXSWEATPANTS"
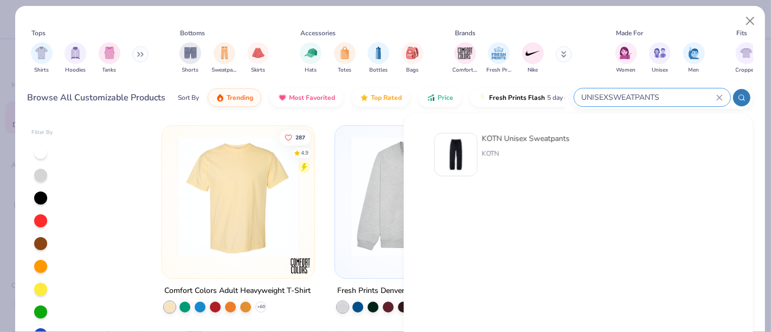
type input "UNISEXSWEATPANTS"
click at [455, 147] on img at bounding box center [456, 155] width 34 height 34
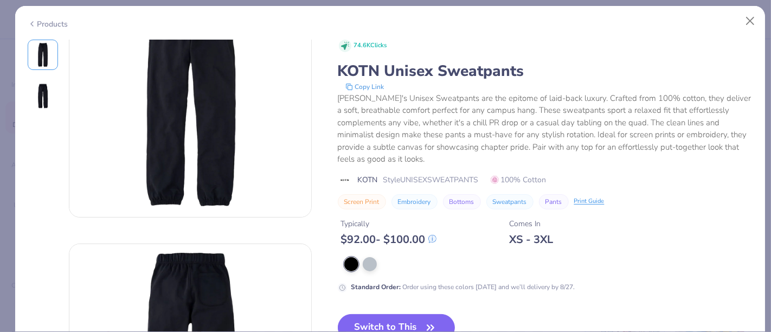
scroll to position [120, 0]
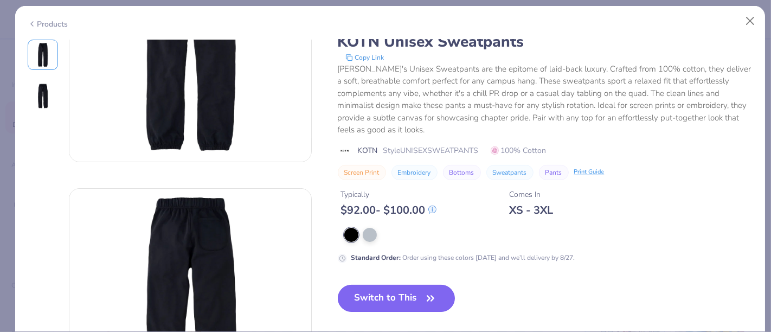
click at [381, 299] on button "Switch to This" at bounding box center [397, 297] width 118 height 27
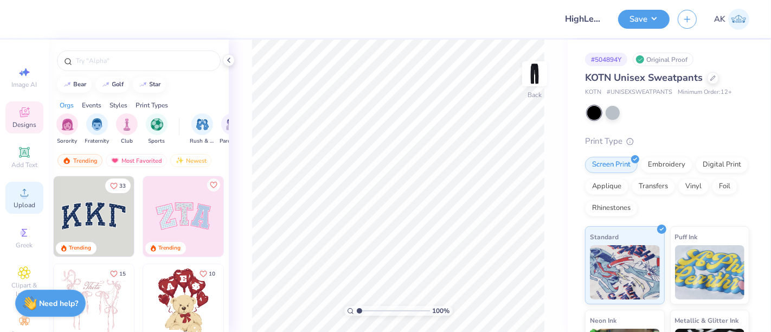
click at [18, 209] on span "Upload" at bounding box center [25, 204] width 22 height 9
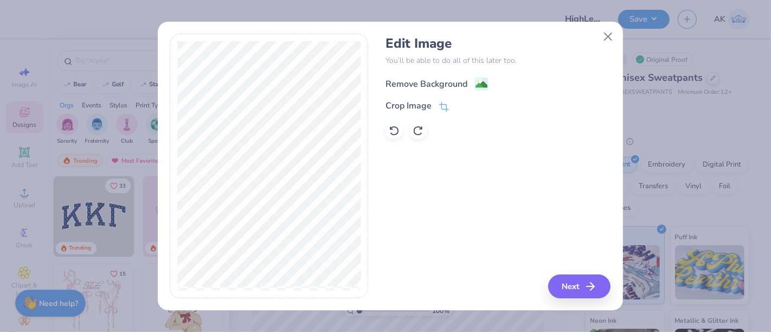
click at [481, 88] on image at bounding box center [481, 85] width 12 height 12
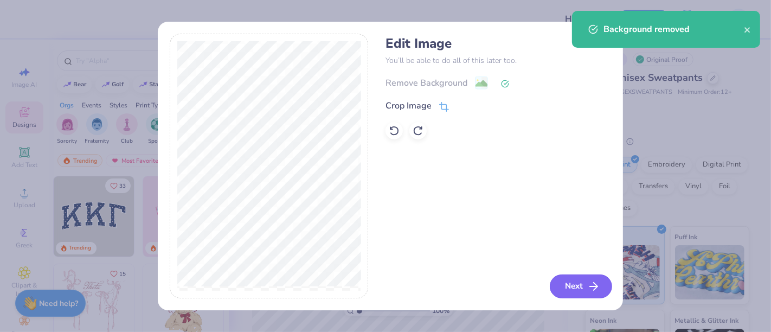
click at [559, 285] on button "Next" at bounding box center [580, 286] width 62 height 24
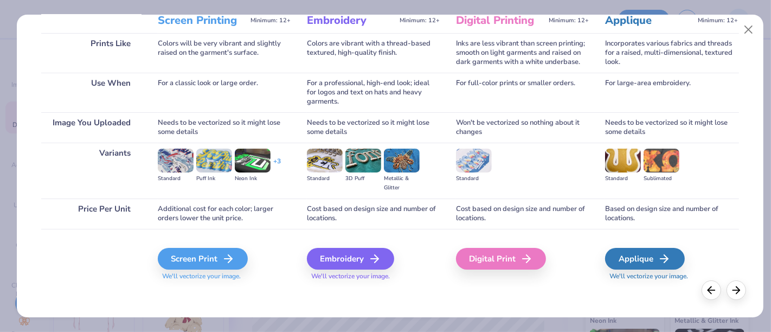
scroll to position [153, 0]
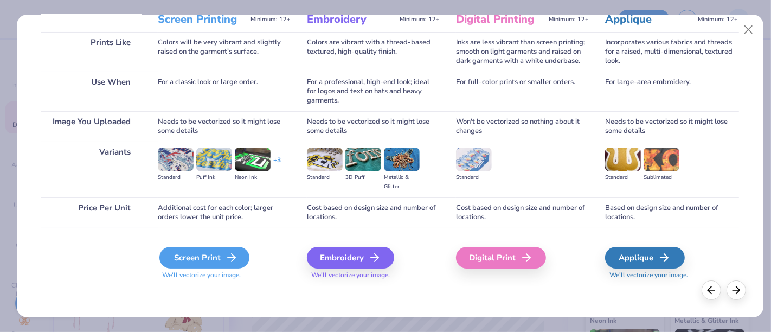
click at [207, 260] on div "Screen Print" at bounding box center [204, 258] width 90 height 22
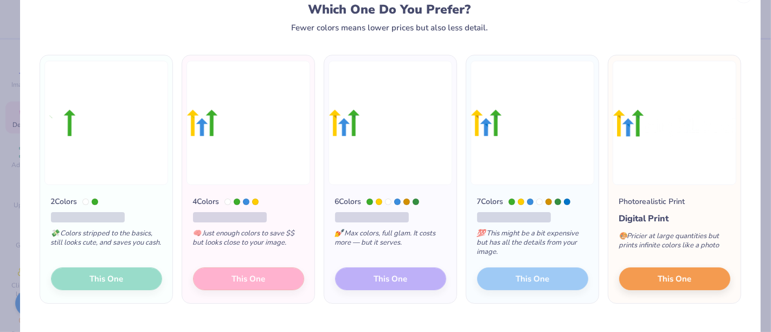
scroll to position [61, 0]
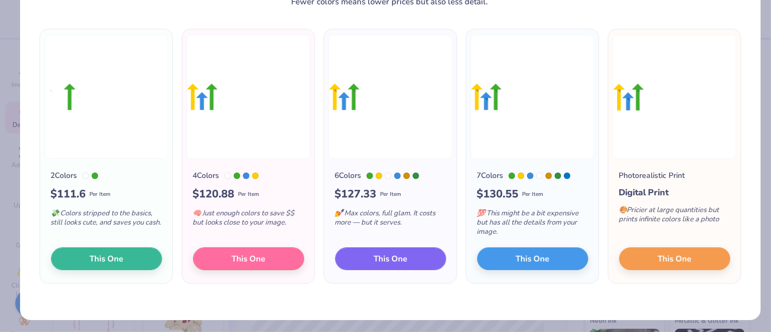
click at [386, 257] on span "This One" at bounding box center [390, 259] width 34 height 12
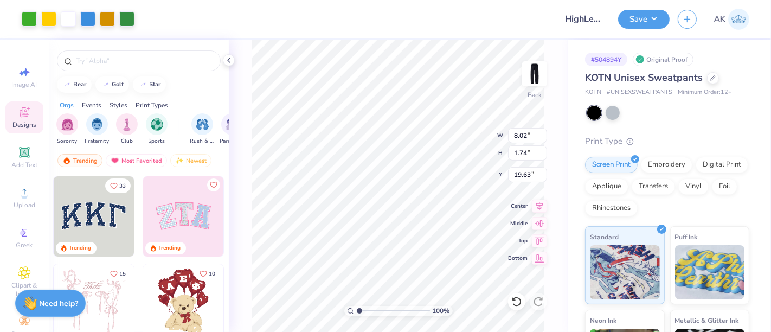
type input "5.13"
type input "1.11"
type input "5.43"
click at [650, 24] on button "Save" at bounding box center [643, 17] width 51 height 19
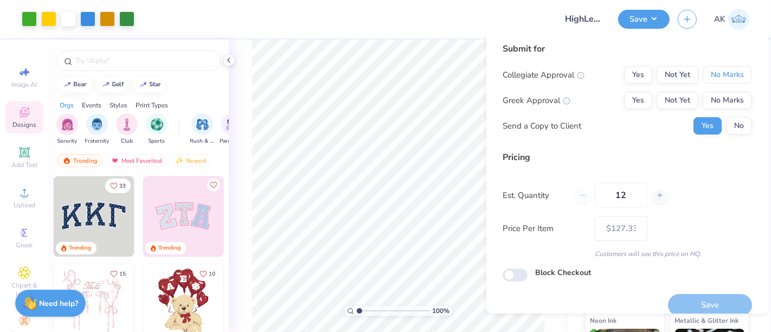
drag, startPoint x: 716, startPoint y: 76, endPoint x: 715, endPoint y: 89, distance: 13.0
click at [716, 76] on button "No Marks" at bounding box center [726, 74] width 49 height 17
click at [719, 107] on button "No Marks" at bounding box center [726, 100] width 49 height 17
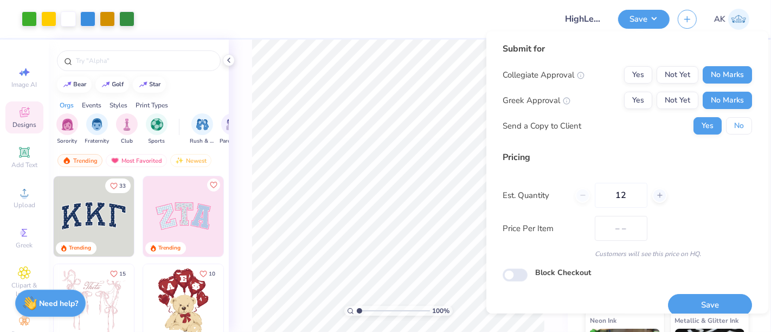
drag, startPoint x: 726, startPoint y: 125, endPoint x: 688, endPoint y: 180, distance: 66.6
click at [726, 126] on button "No" at bounding box center [739, 125] width 26 height 17
type input "$127.33"
drag, startPoint x: 622, startPoint y: 199, endPoint x: 598, endPoint y: 203, distance: 24.6
click at [598, 202] on input "12" at bounding box center [620, 195] width 53 height 25
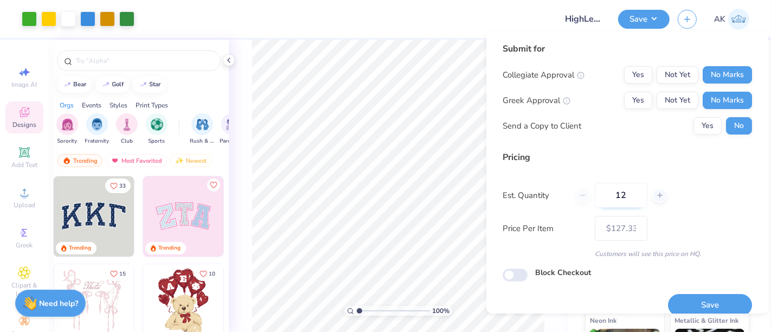
type input "2"
type input "050"
type input "$103.88"
type input "050"
click at [687, 303] on button "Save" at bounding box center [710, 305] width 84 height 22
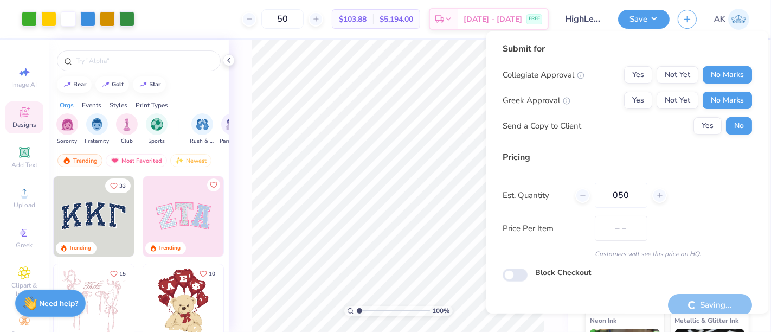
type input "$103.88"
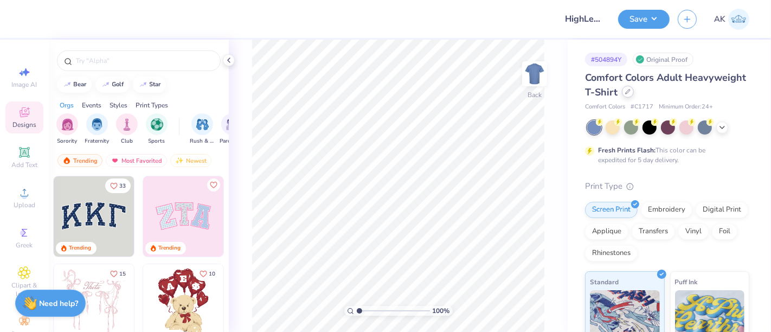
click at [633, 96] on div at bounding box center [628, 92] width 12 height 12
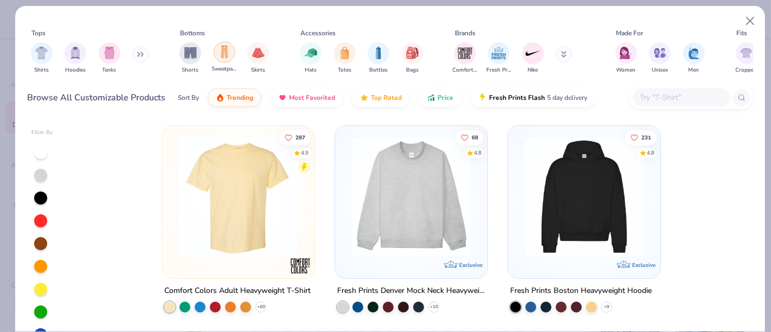
click at [228, 52] on img "filter for Sweatpants" at bounding box center [224, 52] width 12 height 12
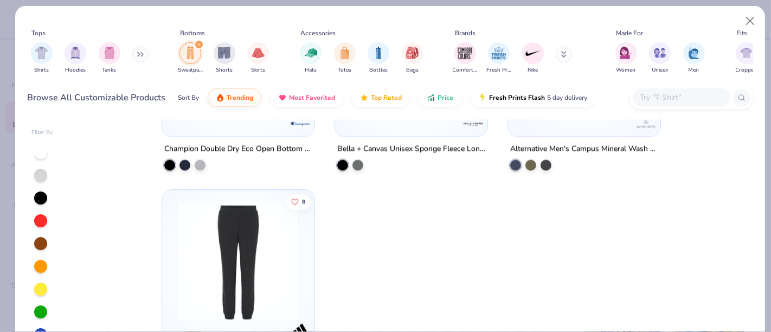
scroll to position [1670, 0]
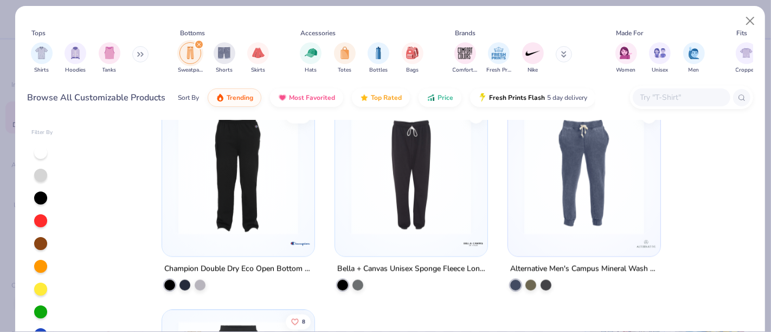
click at [283, 209] on img at bounding box center [238, 175] width 131 height 120
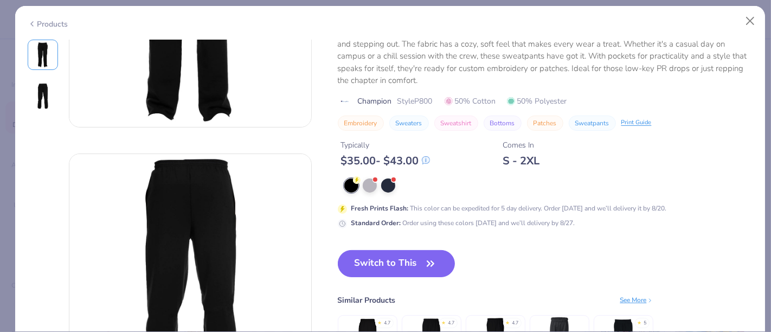
scroll to position [180, 0]
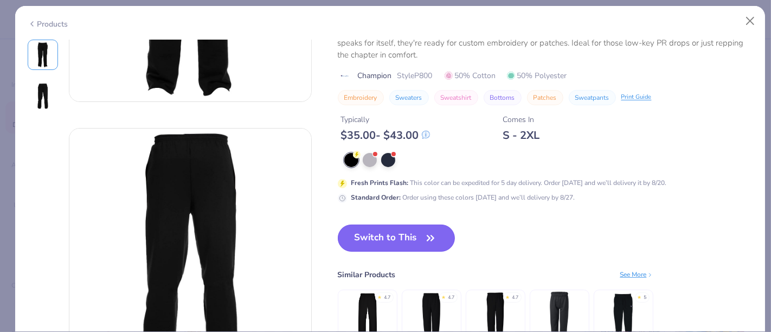
click at [402, 234] on button "Switch to This" at bounding box center [397, 237] width 118 height 27
click at [413, 238] on button "Switch to This" at bounding box center [397, 237] width 118 height 27
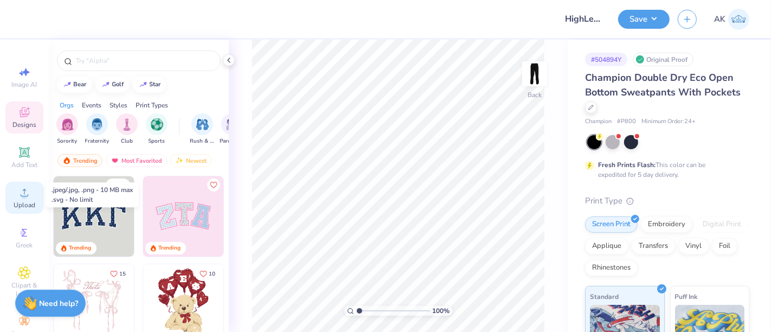
click at [7, 199] on div "Upload" at bounding box center [24, 198] width 38 height 32
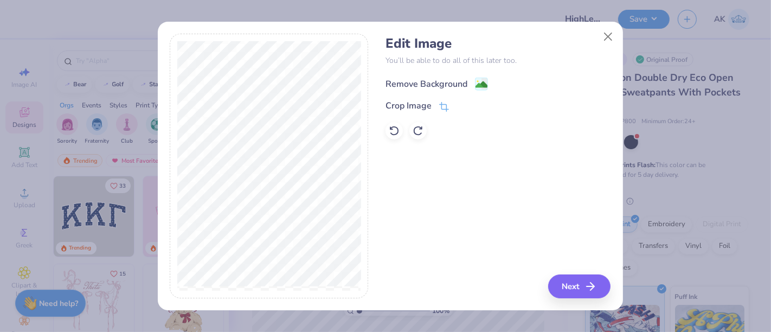
click at [483, 82] on image at bounding box center [481, 85] width 12 height 12
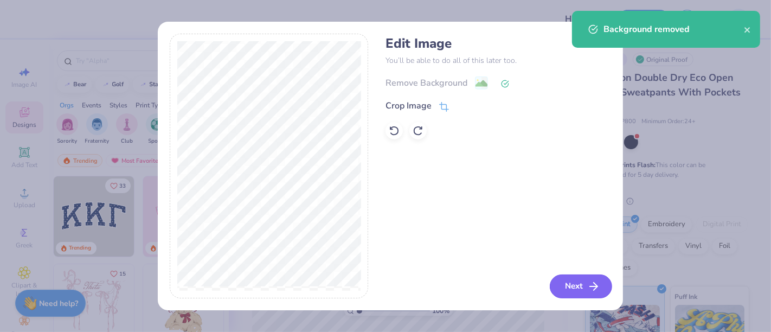
click at [582, 280] on button "Next" at bounding box center [580, 286] width 62 height 24
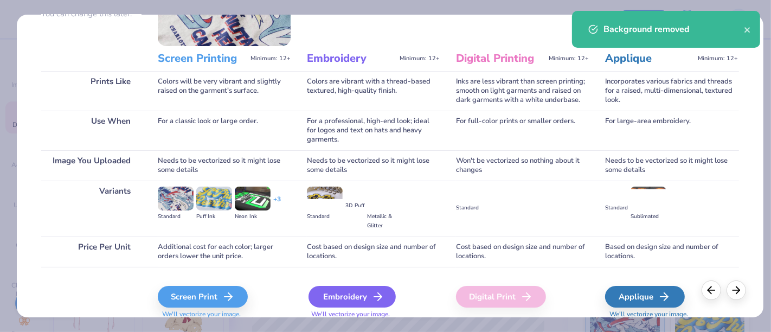
scroll to position [153, 0]
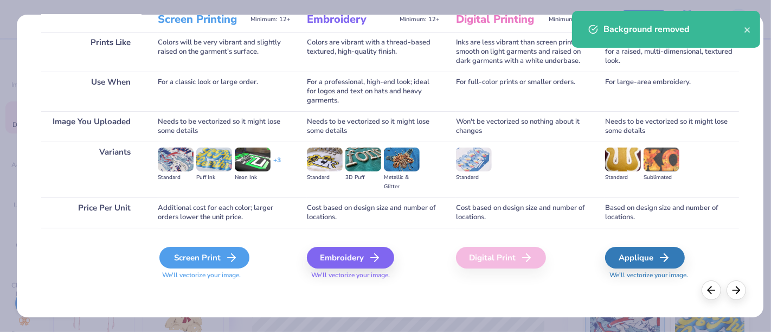
click at [206, 256] on div "Screen Print" at bounding box center [204, 258] width 90 height 22
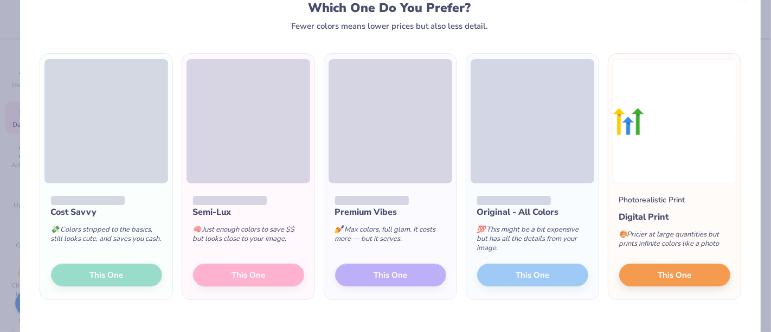
scroll to position [61, 0]
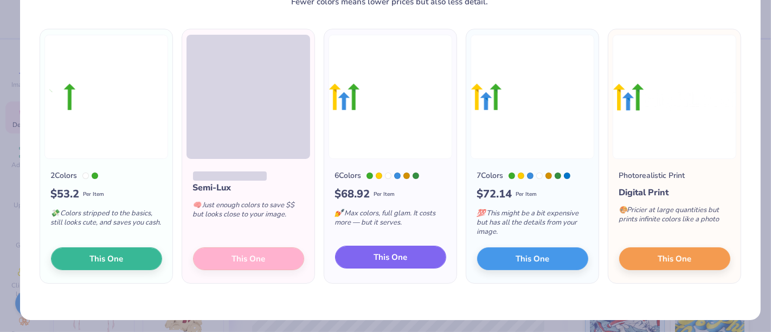
click at [374, 252] on span "This One" at bounding box center [390, 257] width 34 height 12
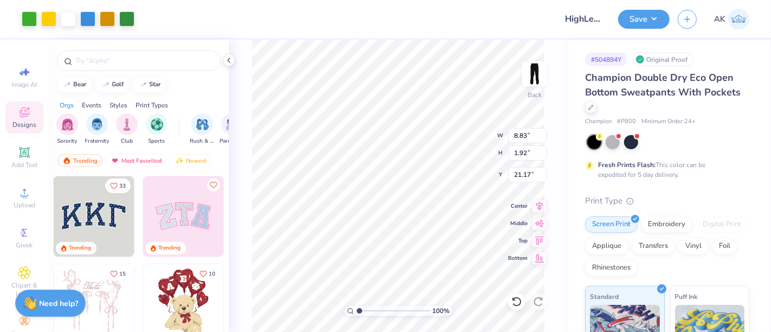
type input "6.61"
type input "1.43"
type input "5.43"
click at [643, 15] on button "Save" at bounding box center [643, 17] width 51 height 19
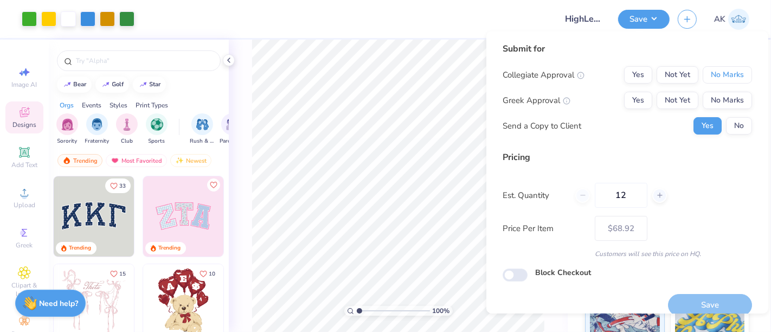
drag, startPoint x: 715, startPoint y: 76, endPoint x: 712, endPoint y: 90, distance: 14.3
click at [715, 77] on button "No Marks" at bounding box center [726, 74] width 49 height 17
drag, startPoint x: 712, startPoint y: 90, endPoint x: 714, endPoint y: 114, distance: 23.4
click at [712, 102] on button "No Marks" at bounding box center [726, 100] width 49 height 17
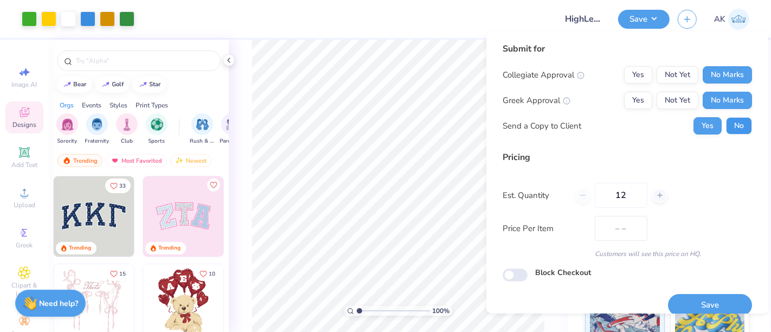
drag, startPoint x: 723, startPoint y: 124, endPoint x: 696, endPoint y: 152, distance: 38.3
click at [726, 125] on button "No" at bounding box center [739, 125] width 26 height 17
type input "$68.92"
drag, startPoint x: 627, startPoint y: 192, endPoint x: 594, endPoint y: 203, distance: 34.1
click at [596, 202] on input "12" at bounding box center [620, 195] width 53 height 25
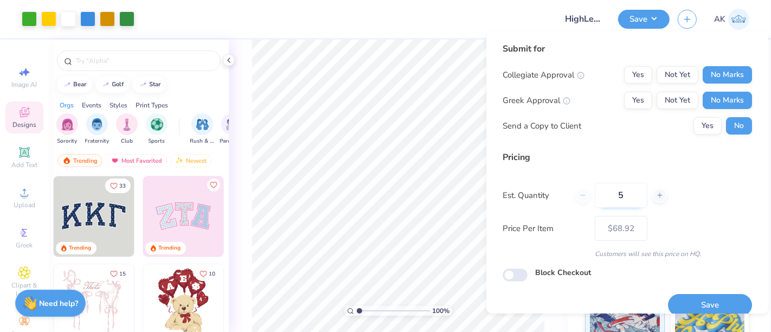
type input "50"
type input "$44.04"
type input "50"
click at [708, 302] on button "Save" at bounding box center [710, 305] width 84 height 22
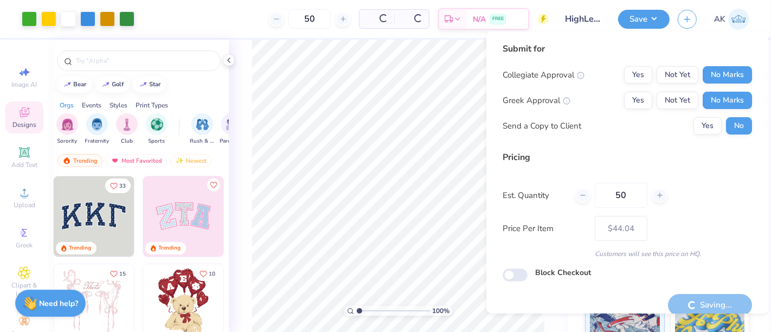
type input "– –"
